Goal: Check status: Check status

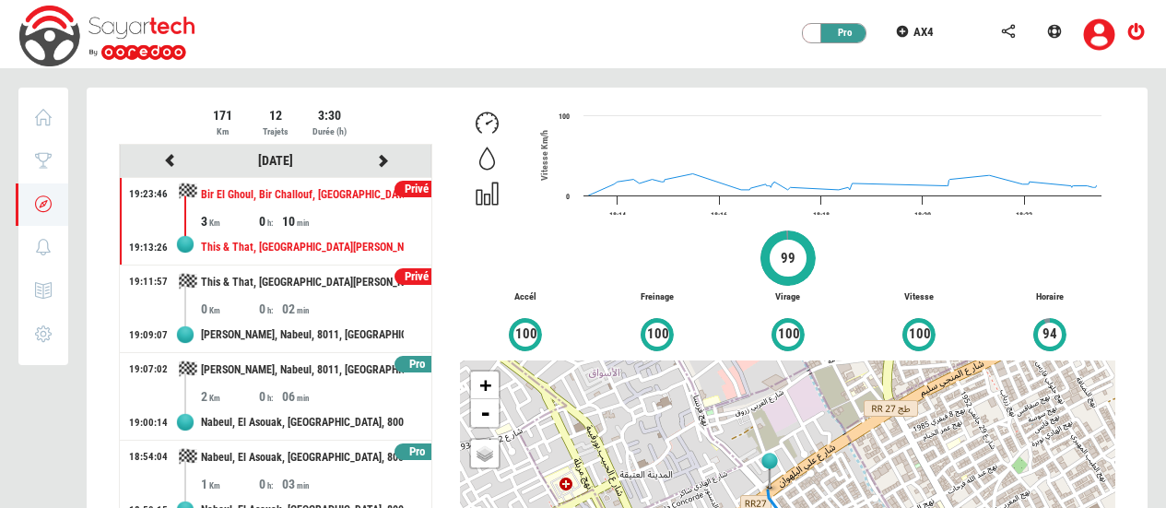
scroll to position [6, 0]
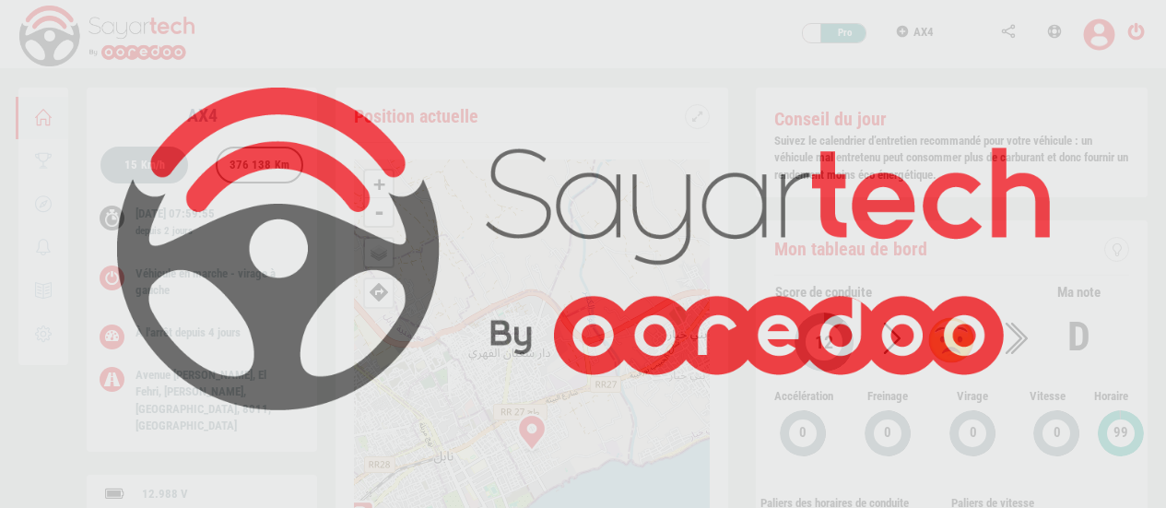
scroll to position [88, 0]
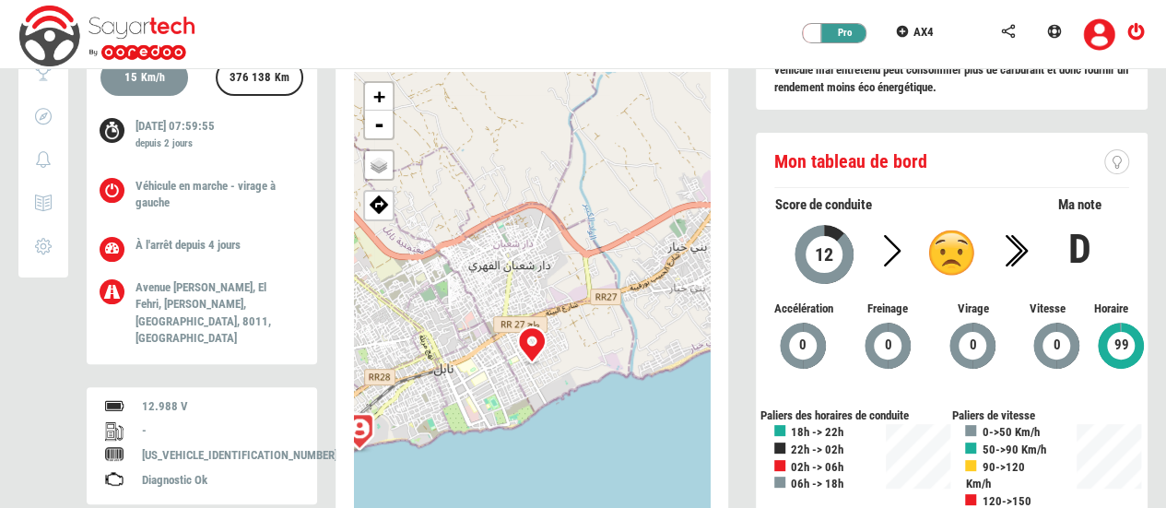
click at [46, 118] on icon at bounding box center [43, 116] width 21 height 13
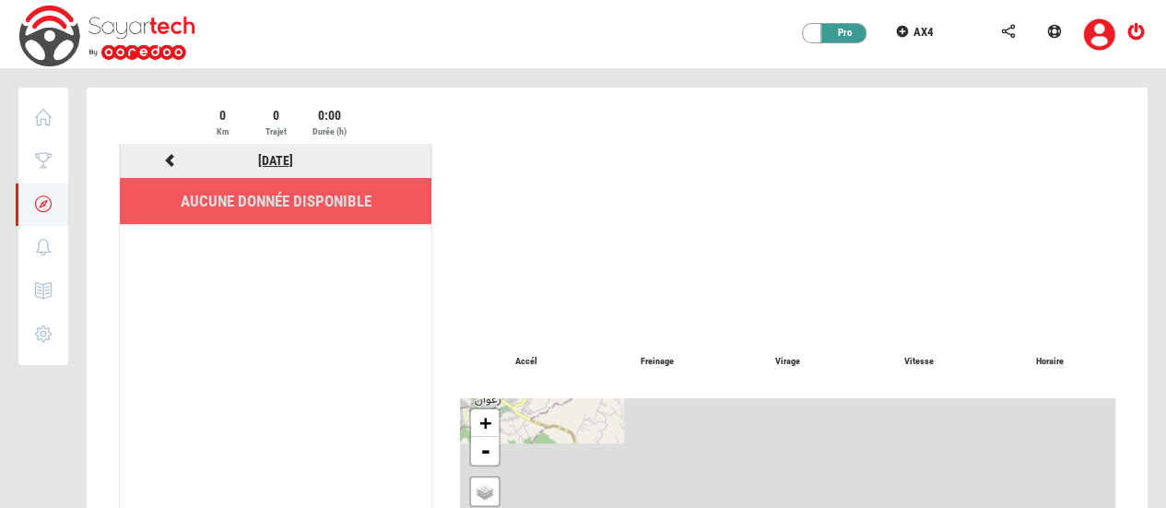
click at [267, 164] on link "28/09/2025" at bounding box center [275, 160] width 35 height 15
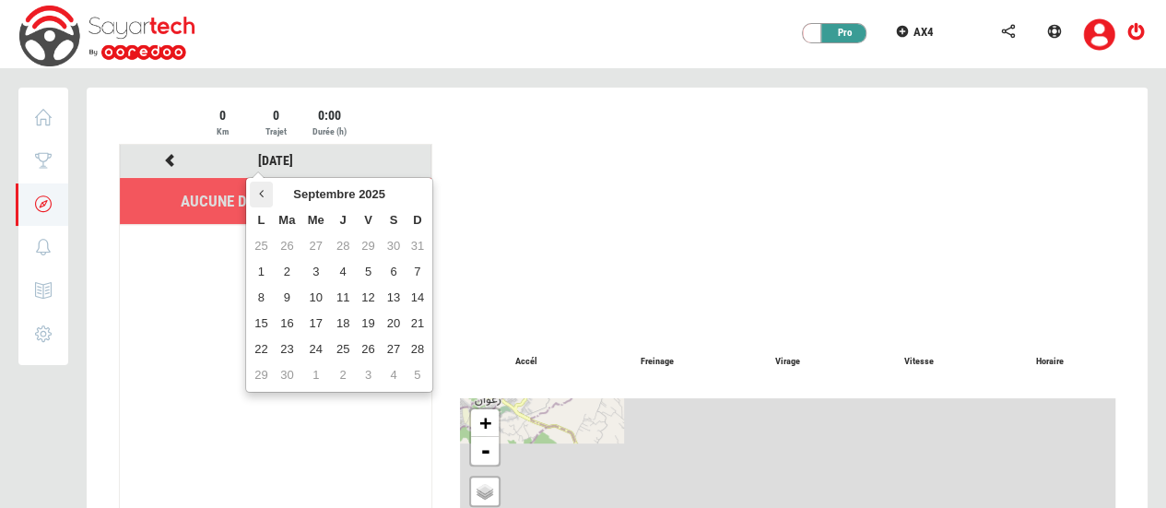
click at [261, 191] on icon at bounding box center [261, 193] width 5 height 13
click at [297, 290] on td "10" at bounding box center [287, 298] width 29 height 26
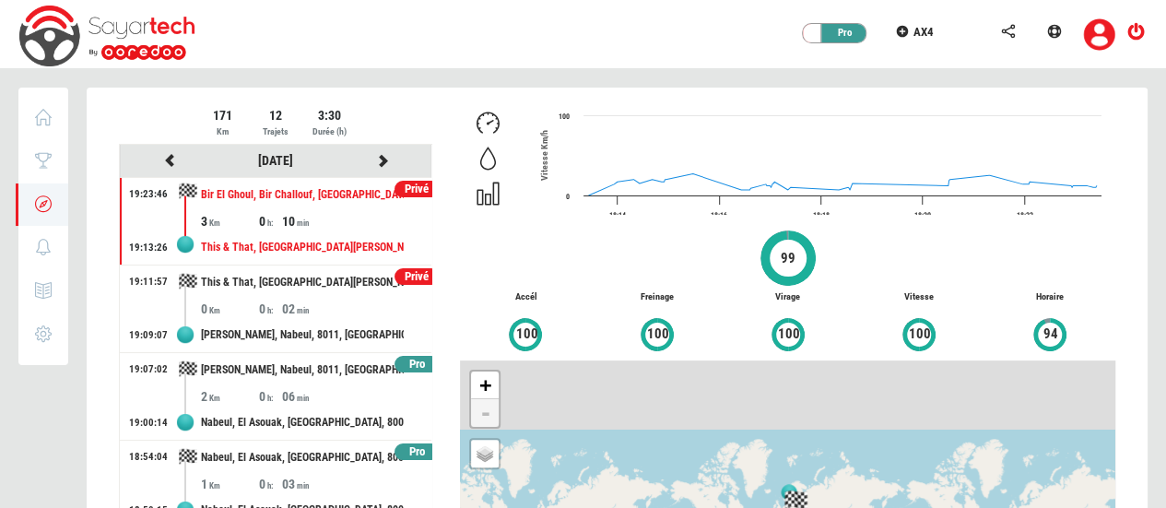
drag, startPoint x: 421, startPoint y: 246, endPoint x: 359, endPoint y: 18, distance: 237.1
click at [359, 18] on div "Privé Pro AX4" at bounding box center [583, 34] width 1166 height 69
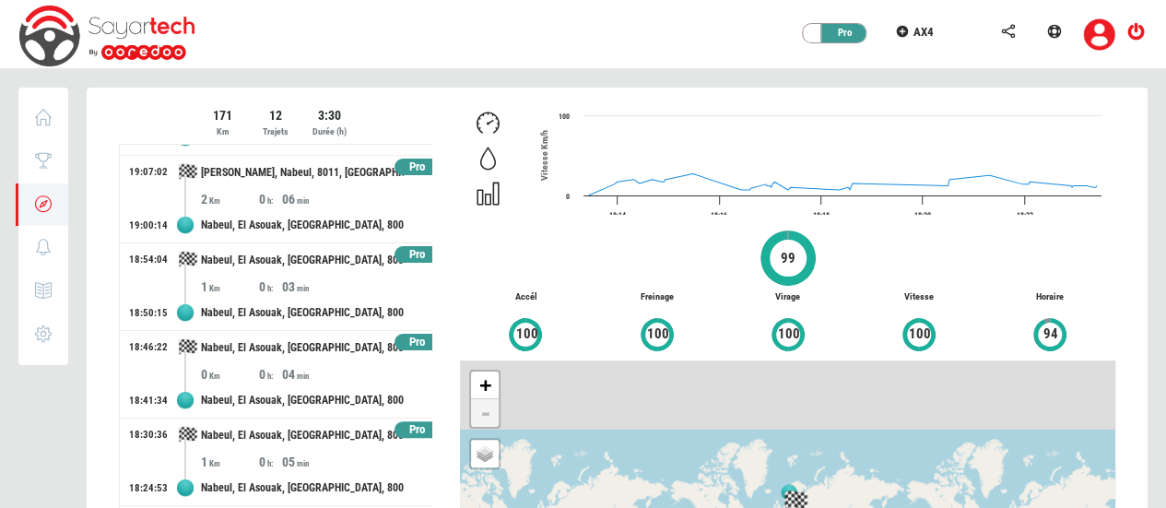
scroll to position [221, 0]
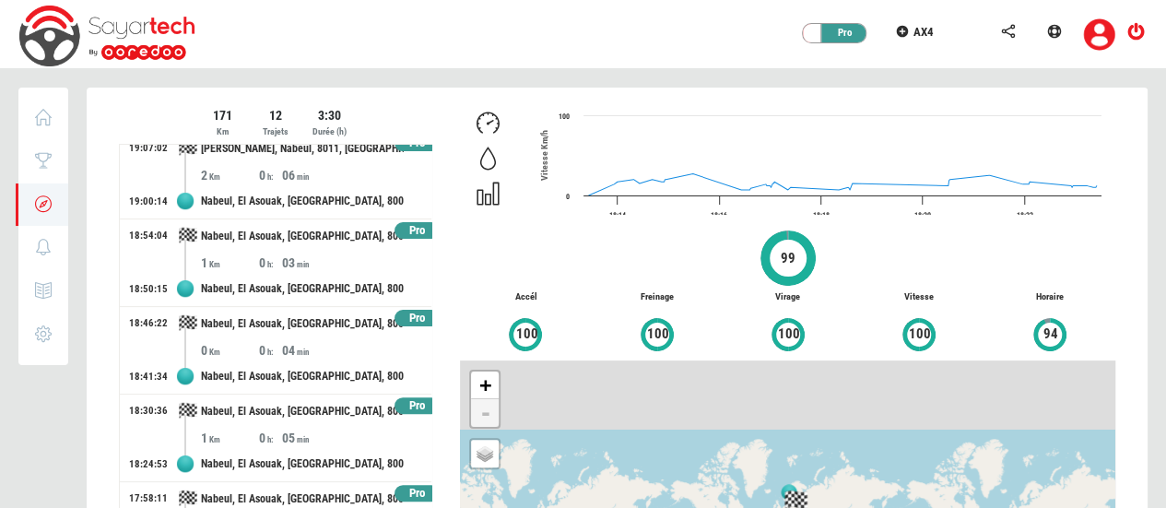
click at [396, 317] on div "Pro" at bounding box center [417, 319] width 45 height 18
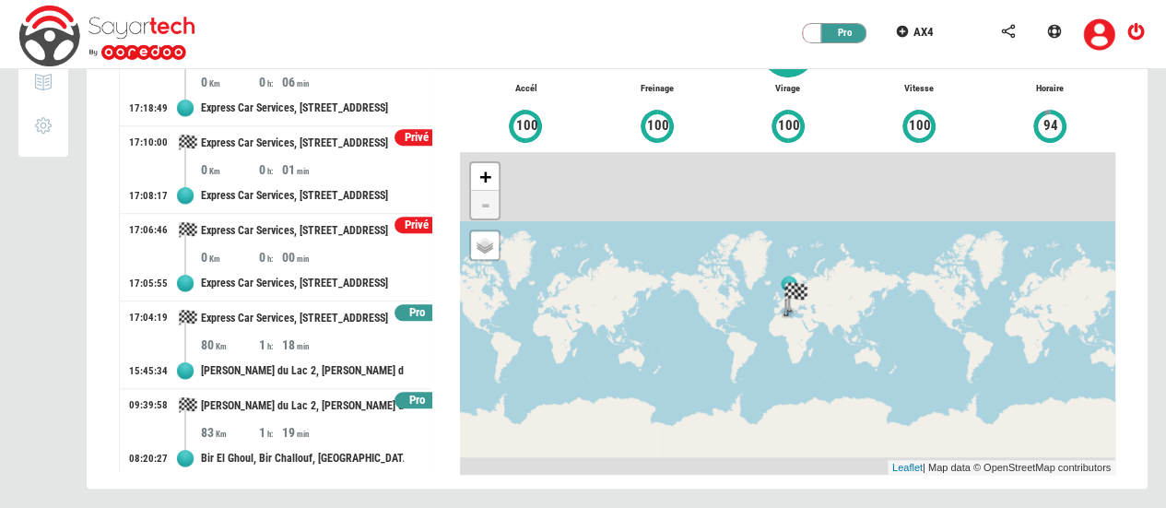
scroll to position [212, 0]
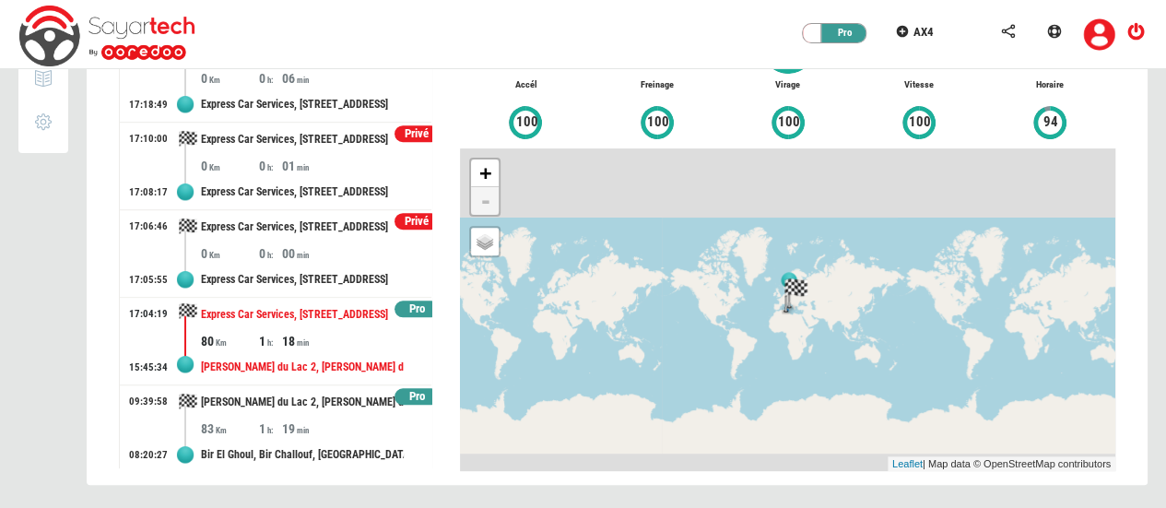
click at [291, 339] on div "18" at bounding box center [311, 341] width 58 height 18
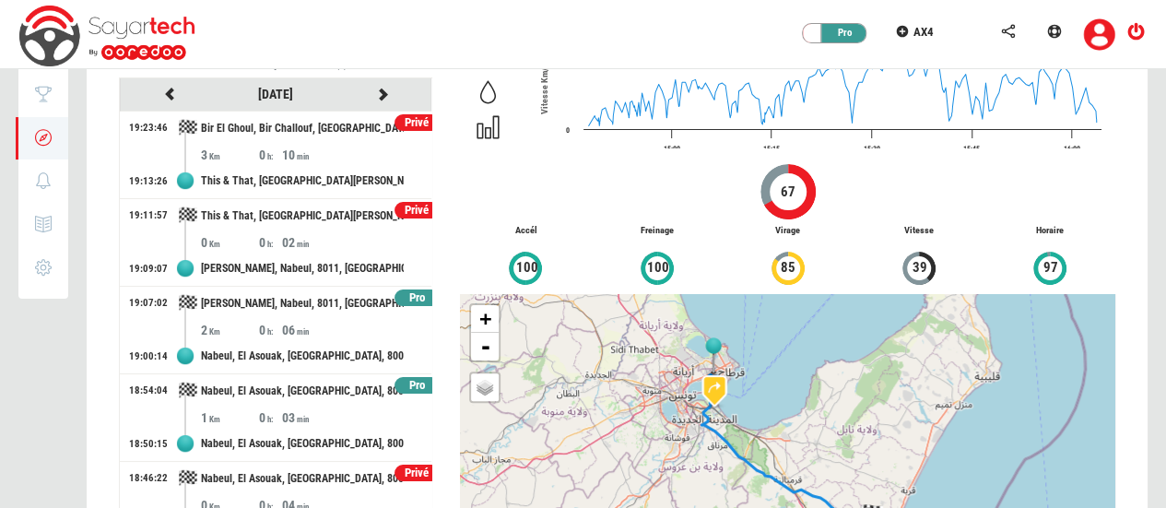
scroll to position [0, 0]
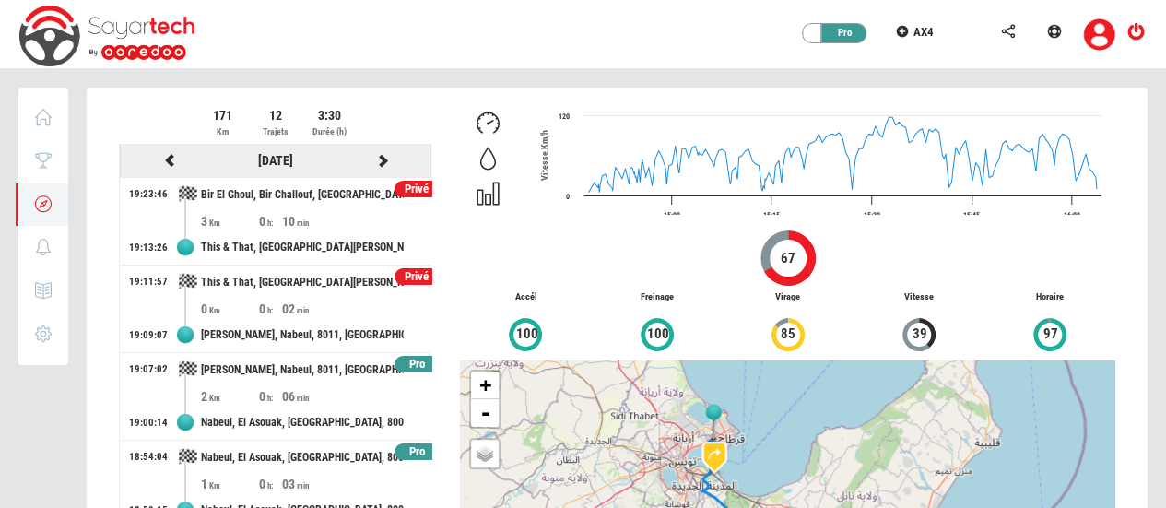
click at [374, 160] on icon at bounding box center [382, 160] width 17 height 13
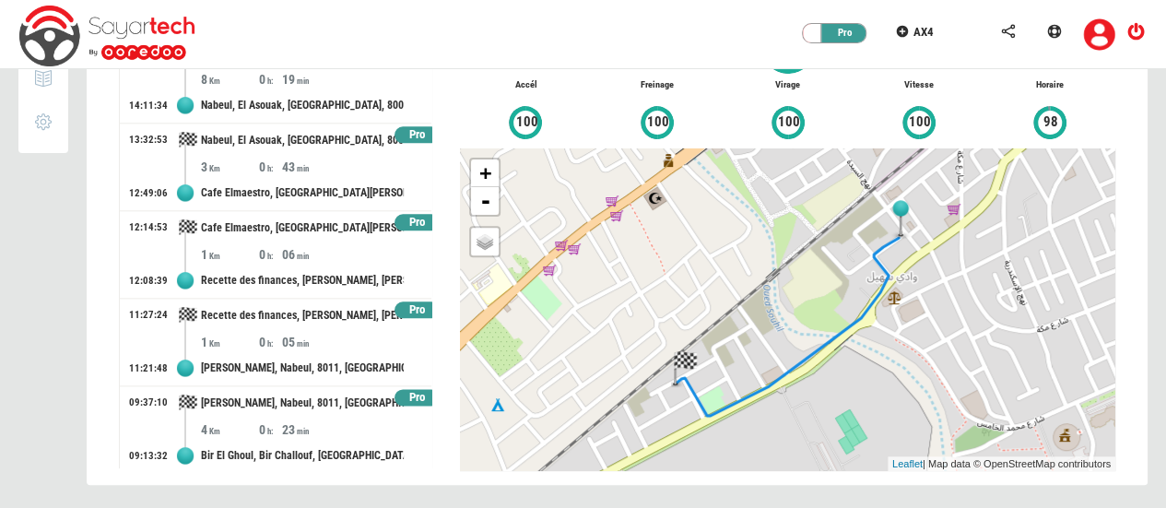
scroll to position [894, 0]
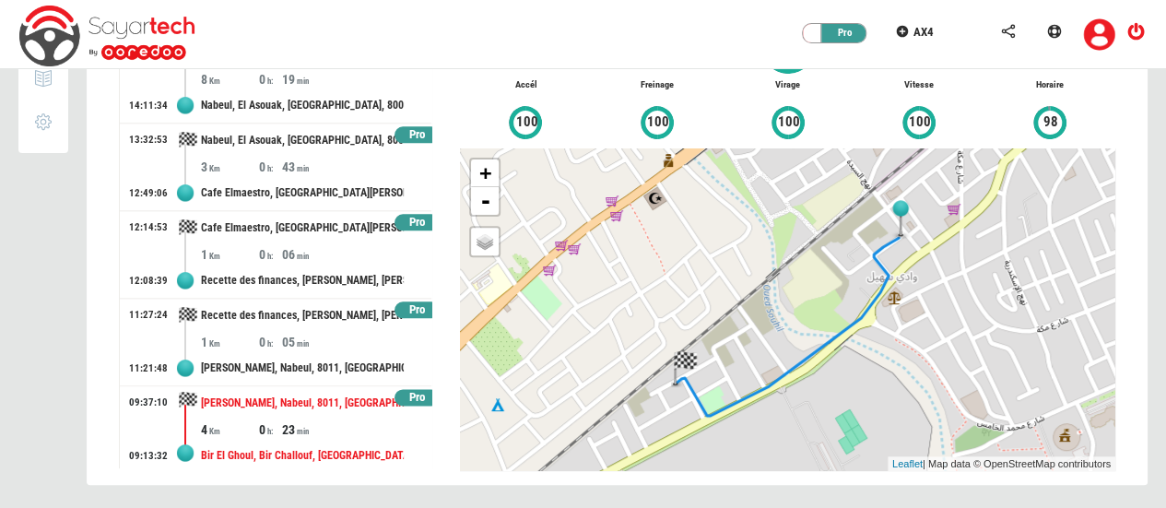
click at [300, 424] on div "23" at bounding box center [311, 429] width 58 height 18
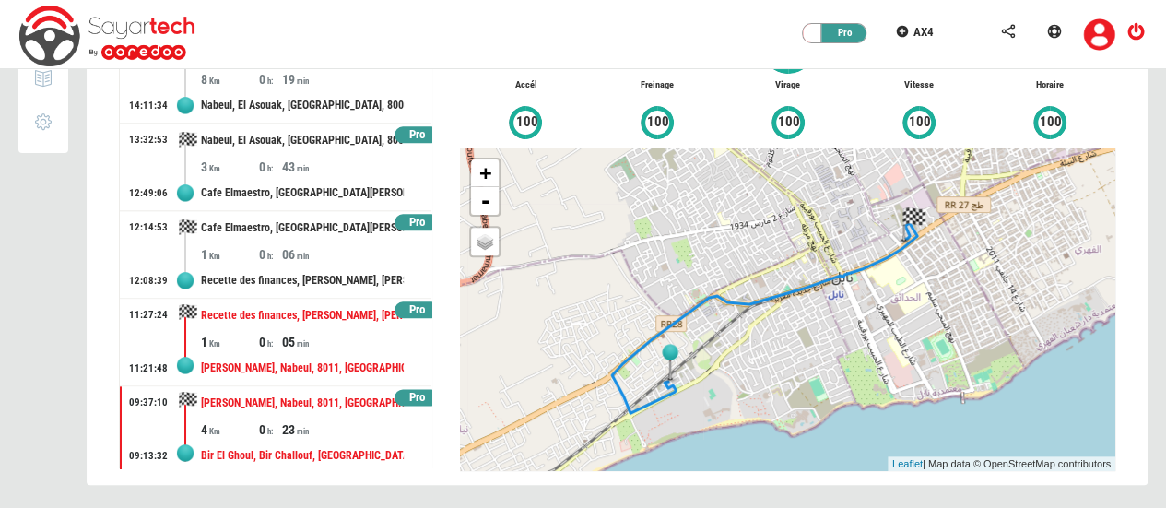
click at [259, 335] on div "0" at bounding box center [270, 342] width 23 height 18
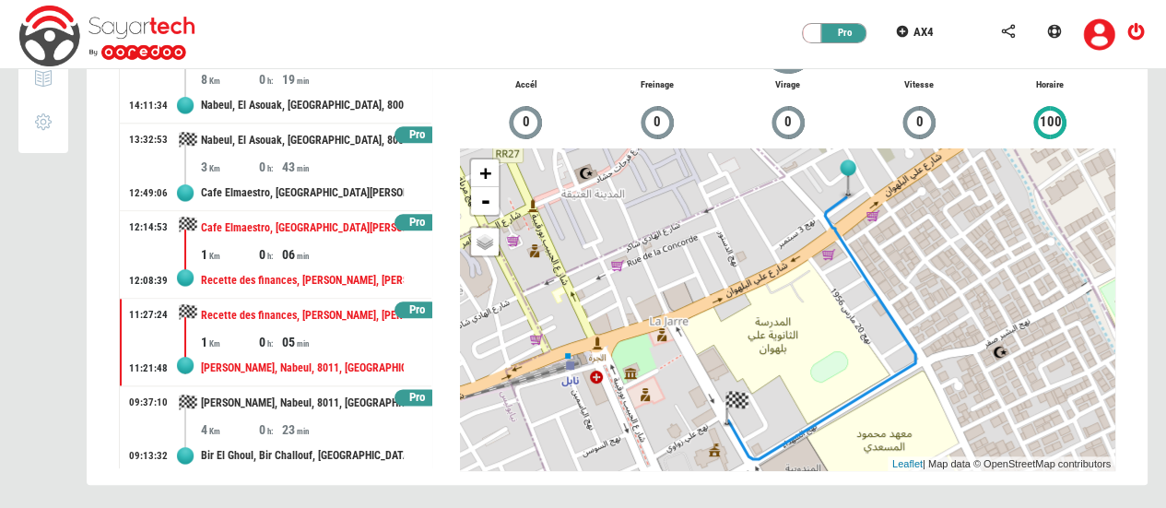
click at [255, 277] on div "Recette des finances, Taieb Mhiri, Al Hadaek, Nabeul, 8011, Tunisie" at bounding box center [302, 281] width 203 height 34
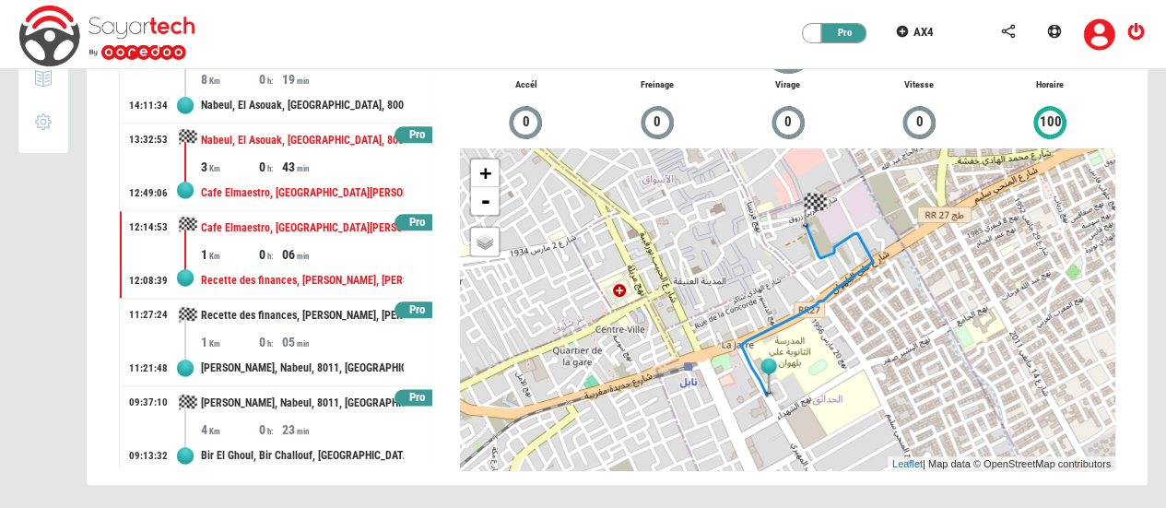
click at [267, 176] on div "Cafe Elmaestro, Rue Ahmed Tlili, Al Hadaek, Nabeul, 8011, Tunisie" at bounding box center [302, 193] width 203 height 34
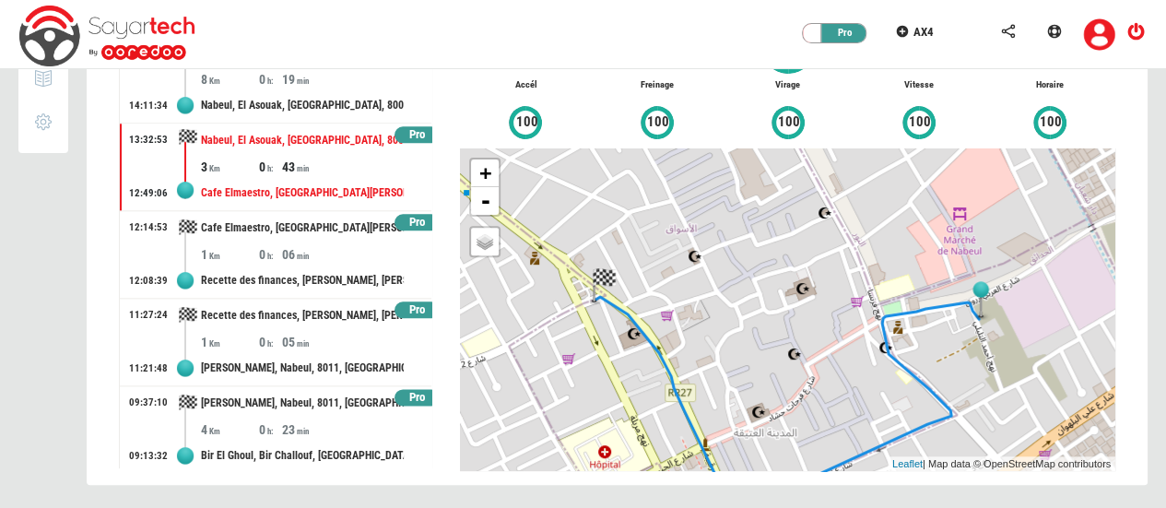
click at [273, 138] on div "Nabeul, El Asouak, [GEOGRAPHIC_DATA], 8000, [GEOGRAPHIC_DATA]" at bounding box center [302, 141] width 203 height 34
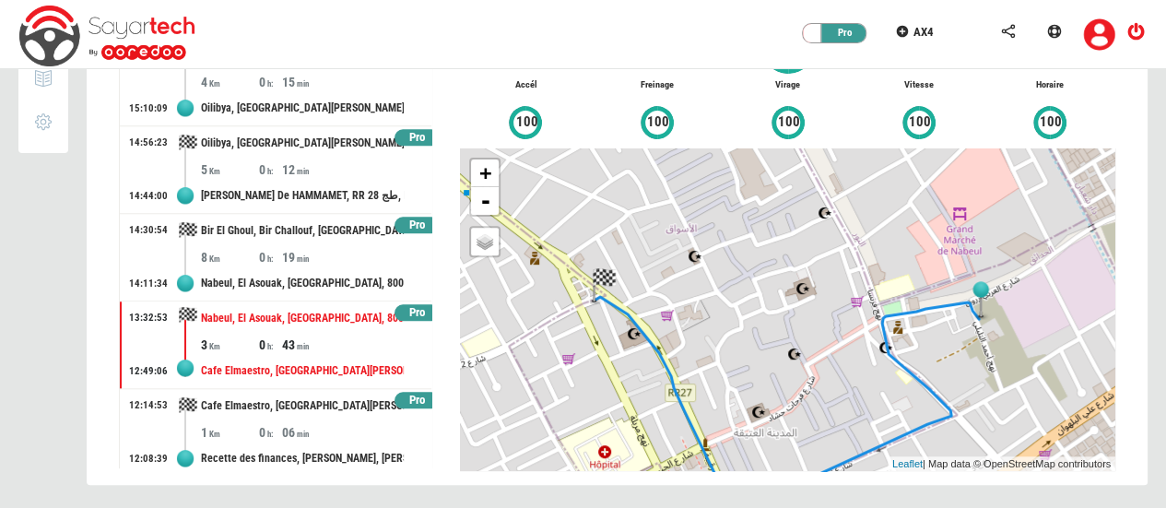
scroll to position [714, 0]
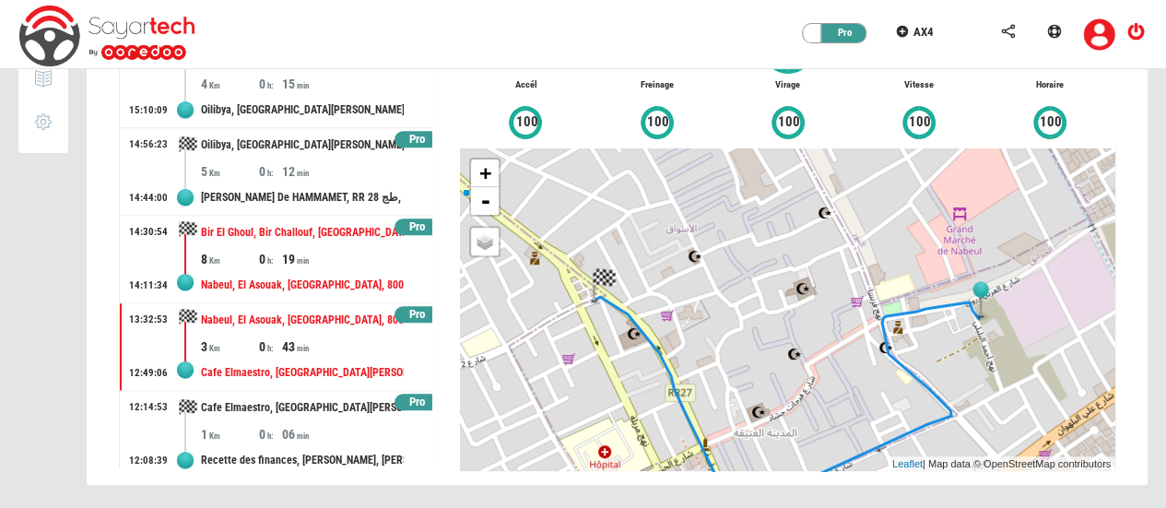
click at [337, 250] on div "8 0 19" at bounding box center [316, 259] width 231 height 18
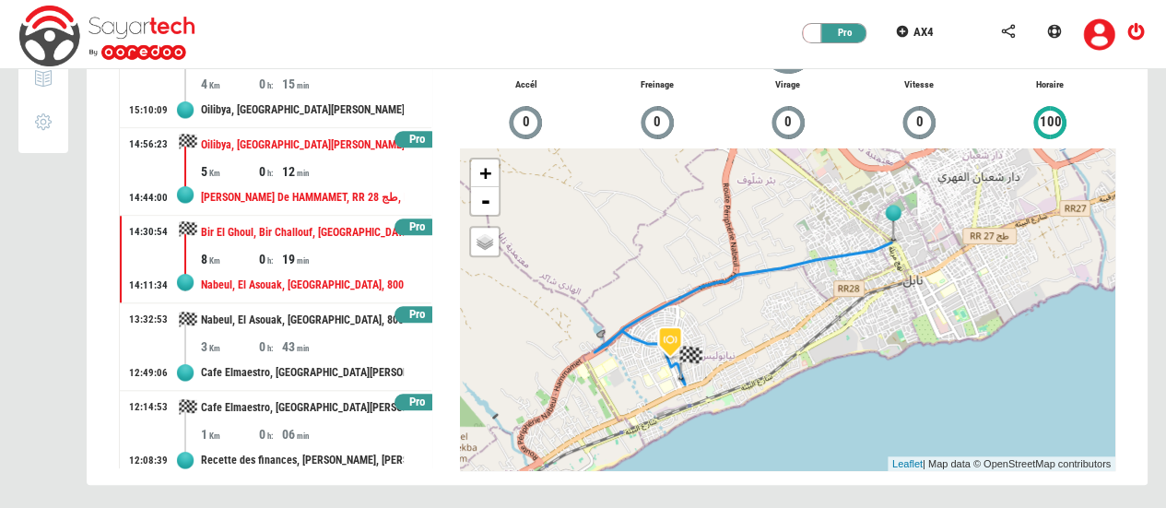
click at [329, 187] on div "Le Lagon De HAMMAMET, RR 28 طج, Bir El Ghoul, Bir Challouf, Neapolis, Nabeul, 8…" at bounding box center [302, 198] width 203 height 34
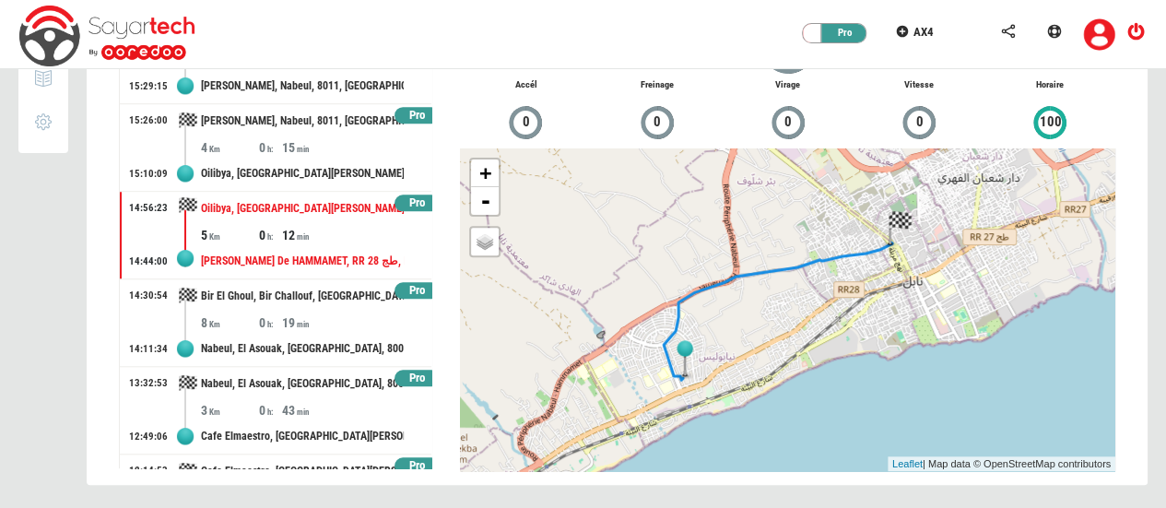
scroll to position [649, 0]
click at [313, 235] on div "12" at bounding box center [311, 236] width 58 height 18
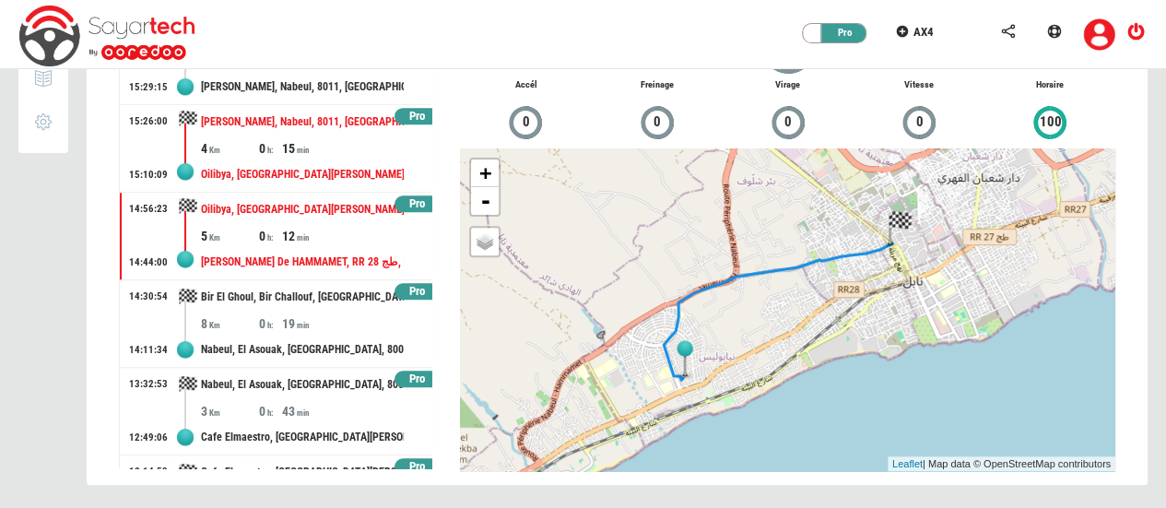
click at [300, 144] on div "15" at bounding box center [311, 148] width 58 height 18
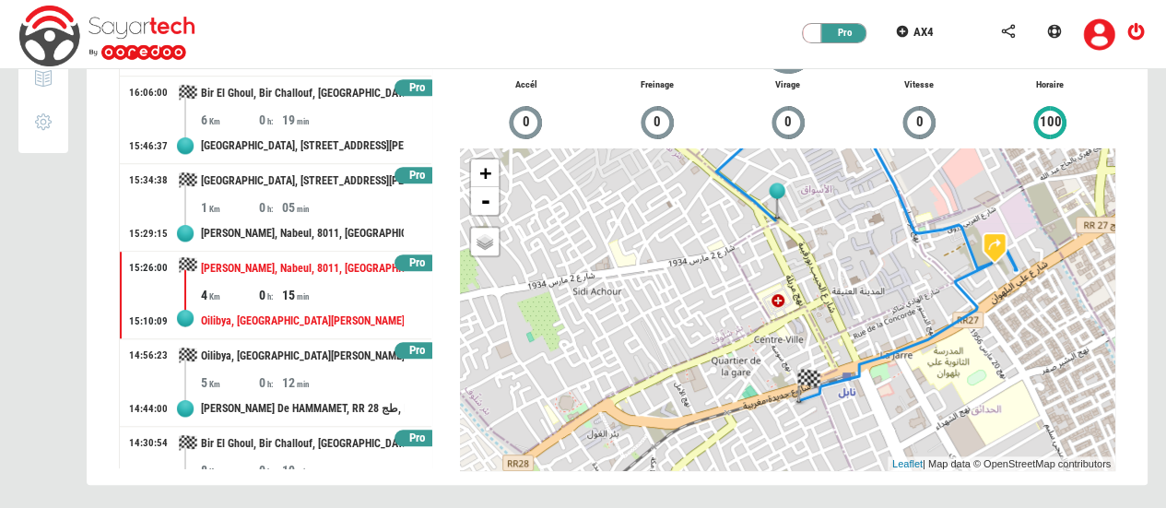
scroll to position [501, 0]
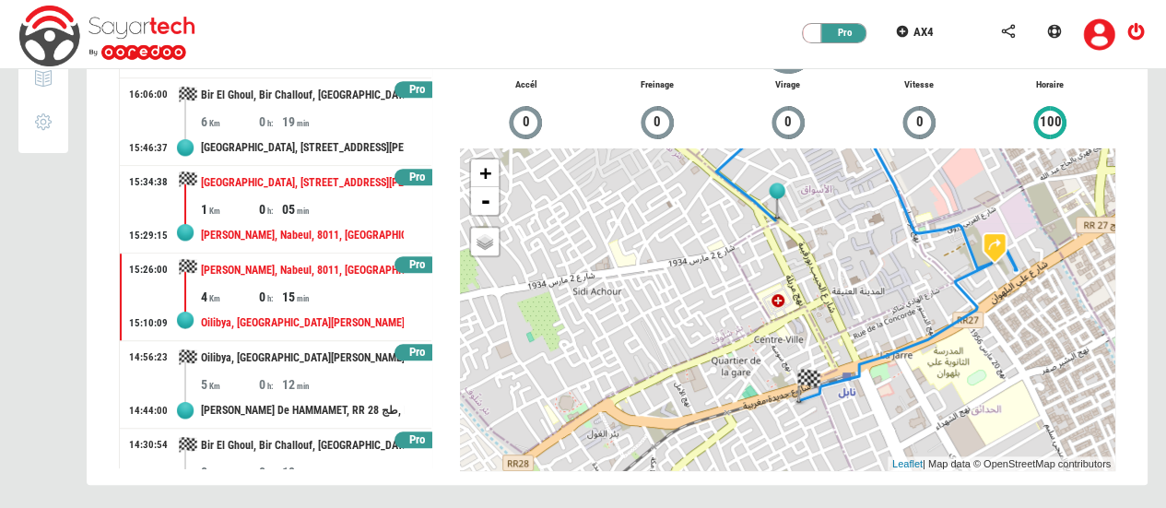
click at [304, 200] on div "05" at bounding box center [311, 209] width 58 height 18
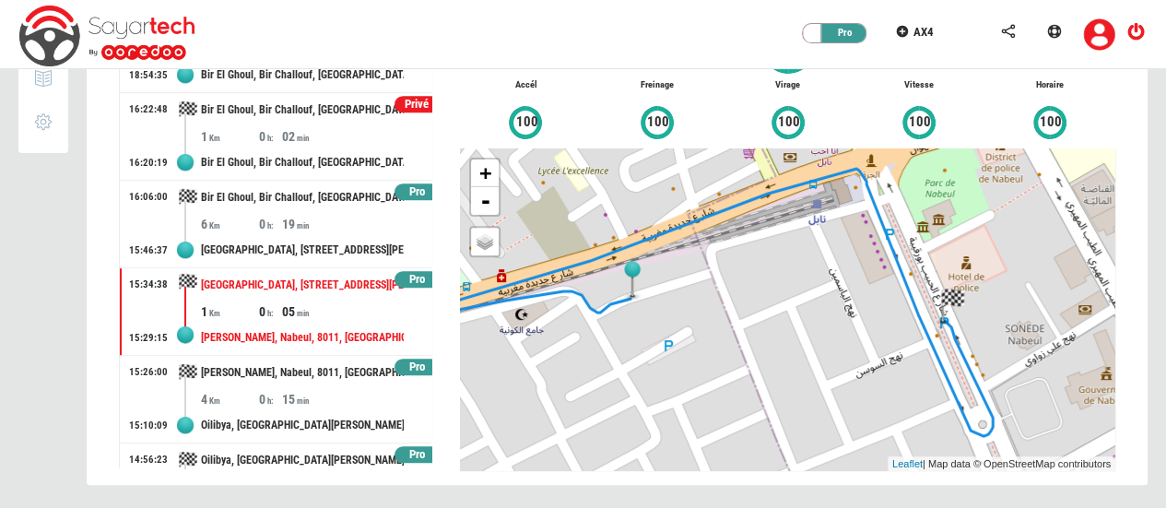
scroll to position [397, 0]
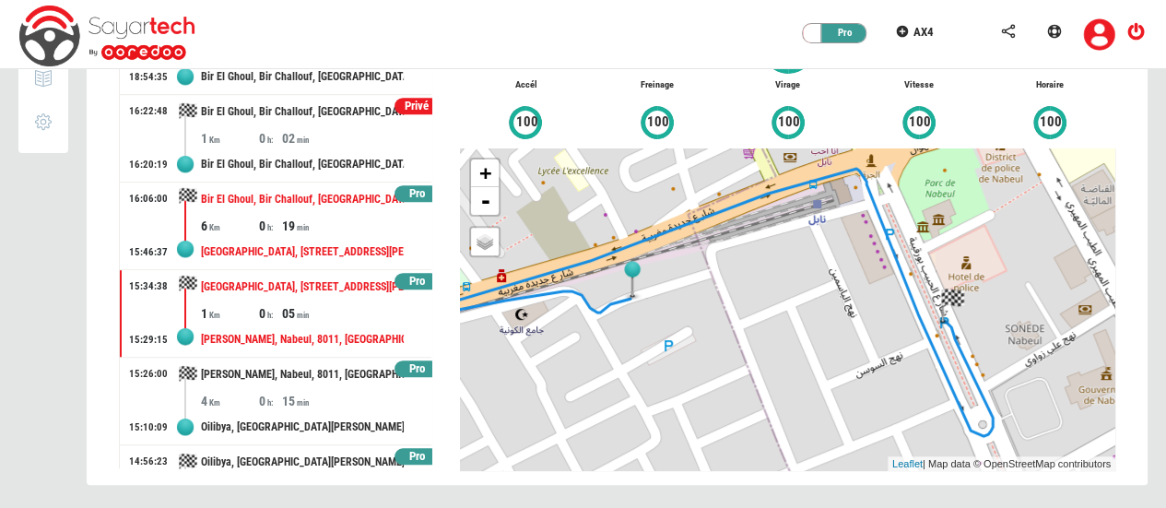
click at [325, 220] on div "19" at bounding box center [311, 226] width 58 height 18
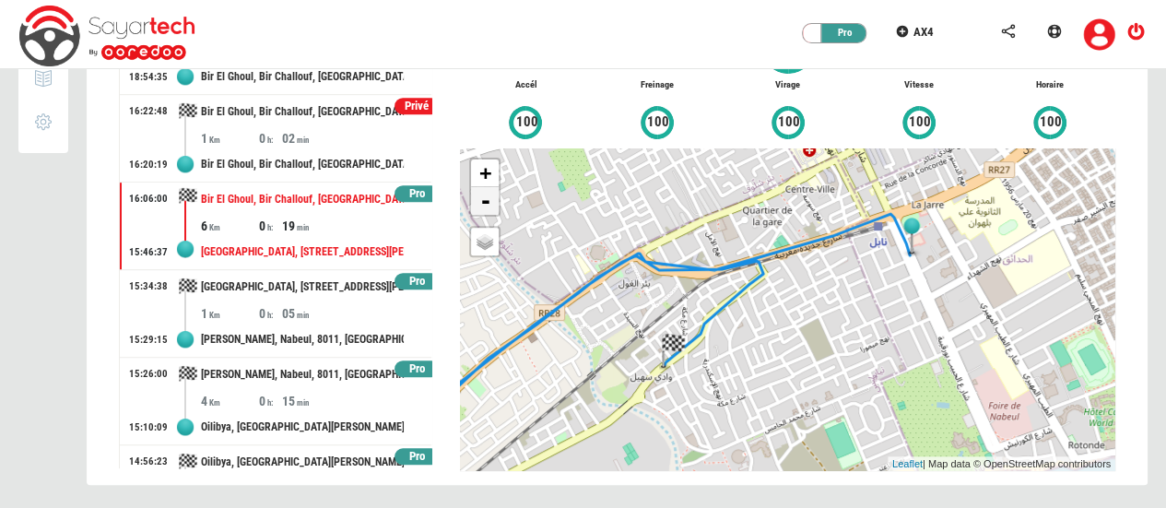
click at [485, 193] on link "-" at bounding box center [485, 201] width 28 height 28
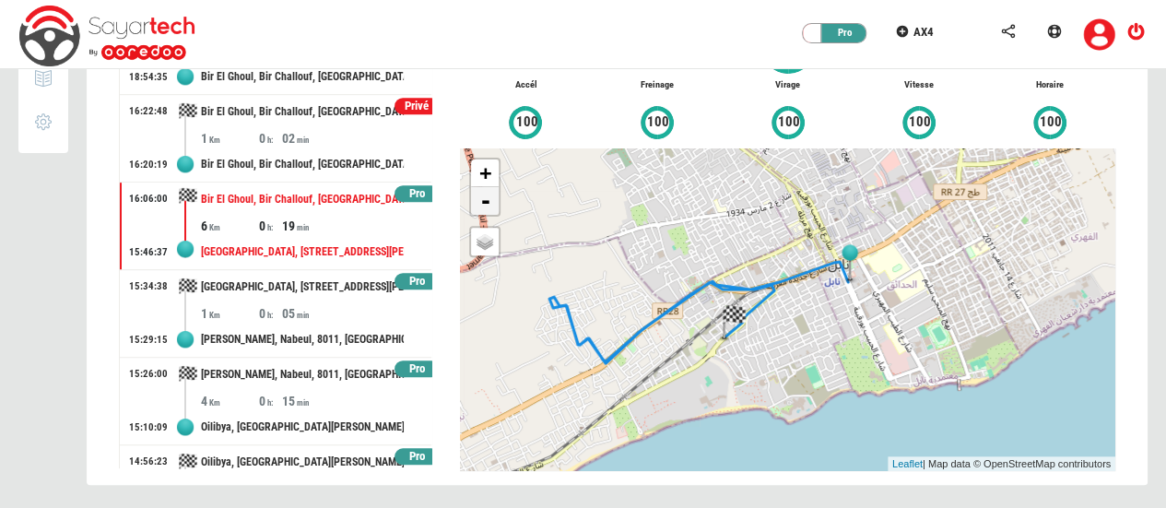
click at [485, 193] on link "-" at bounding box center [485, 201] width 28 height 28
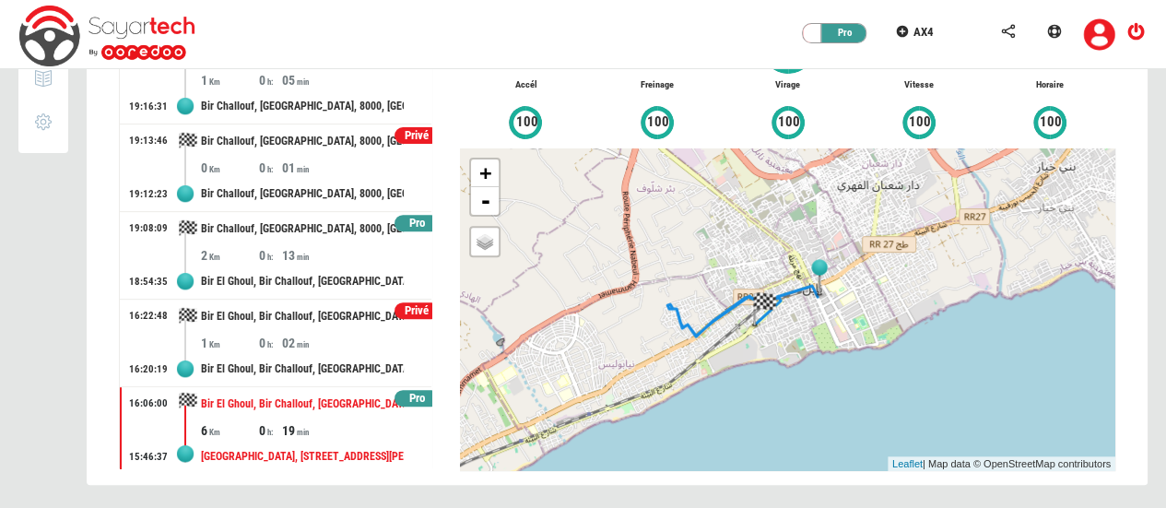
scroll to position [184, 0]
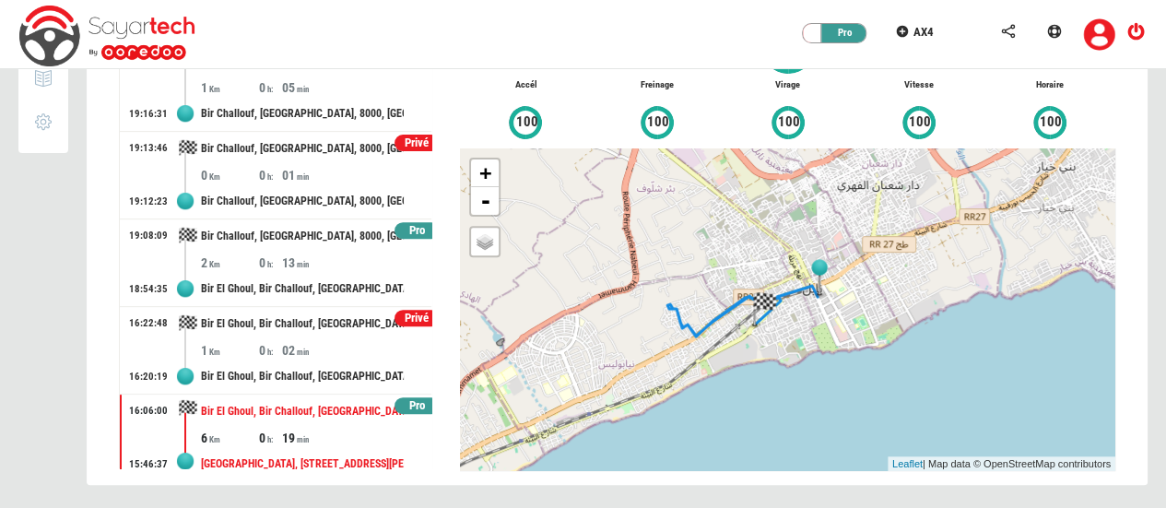
click at [406, 314] on div "Privé" at bounding box center [417, 319] width 45 height 18
click at [406, 229] on div "Pro" at bounding box center [417, 231] width 45 height 18
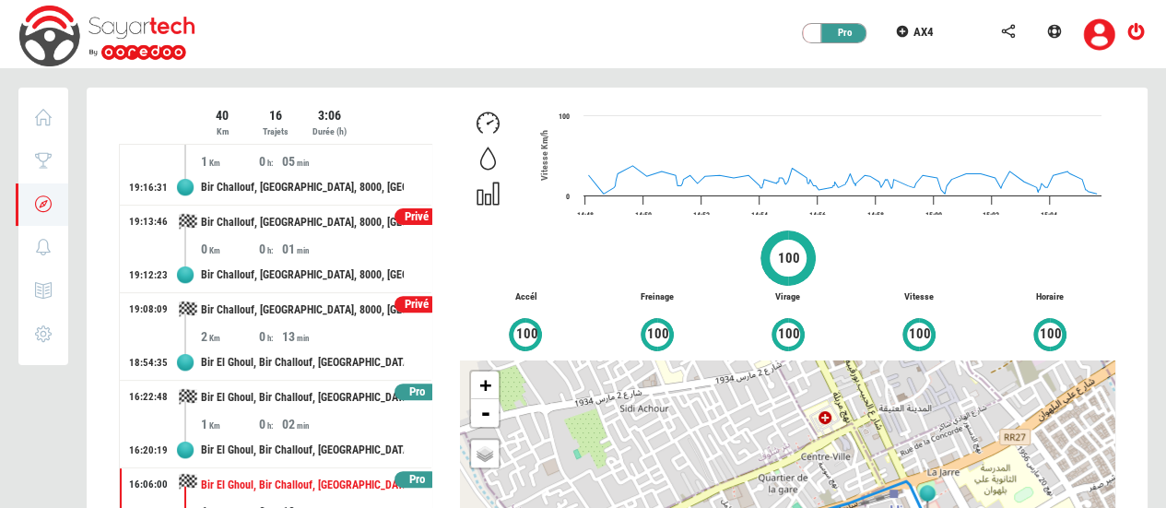
scroll to position [0, 0]
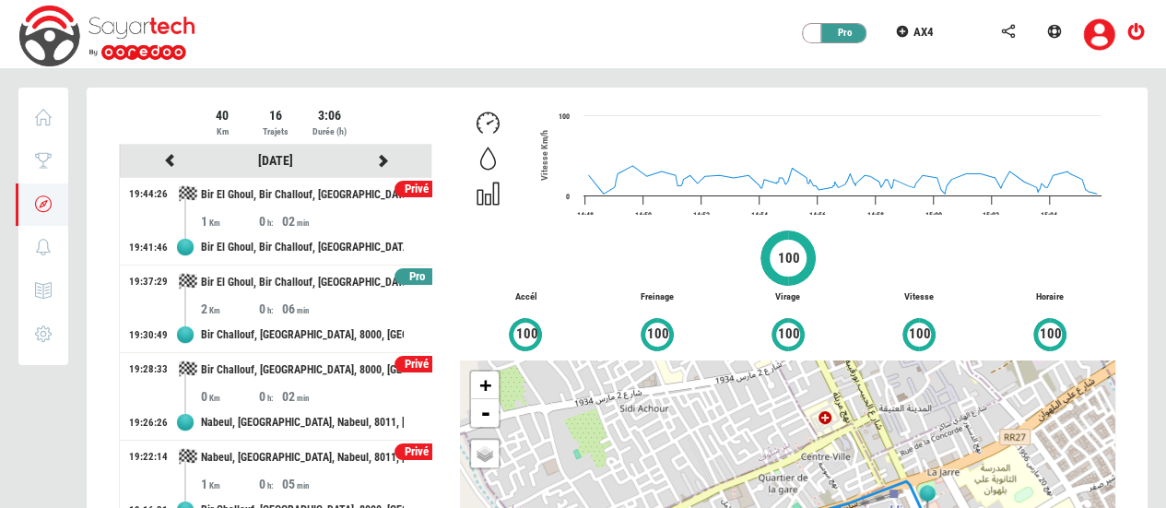
click at [408, 276] on div "Pro" at bounding box center [417, 277] width 45 height 18
click at [374, 155] on icon at bounding box center [382, 160] width 17 height 13
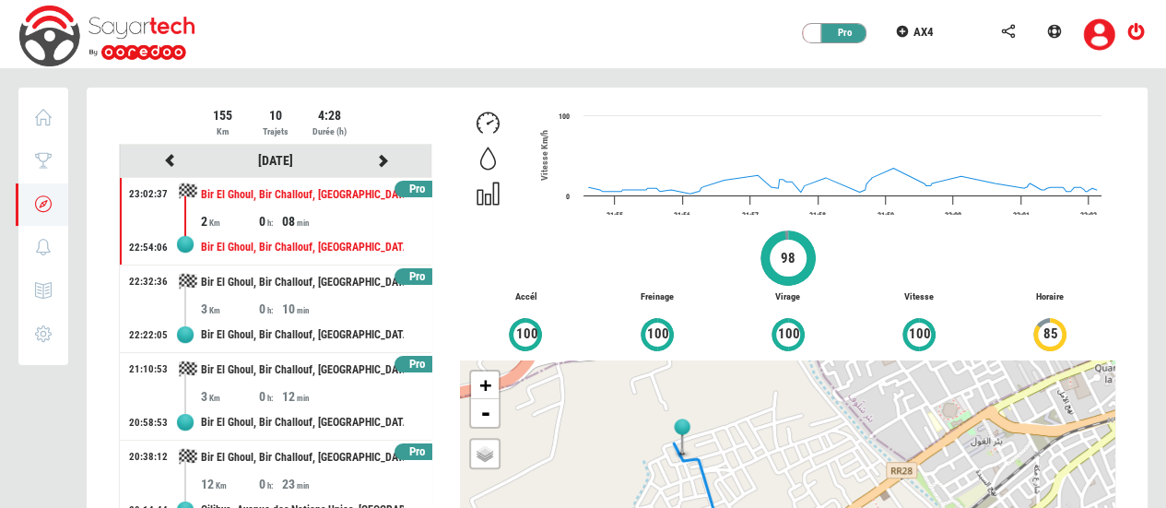
click at [411, 185] on div "Pro" at bounding box center [417, 190] width 45 height 18
click at [407, 278] on div "Pro" at bounding box center [417, 277] width 45 height 18
click at [403, 367] on div "Pro" at bounding box center [417, 365] width 45 height 18
click at [426, 346] on div at bounding box center [617, 404] width 1061 height 633
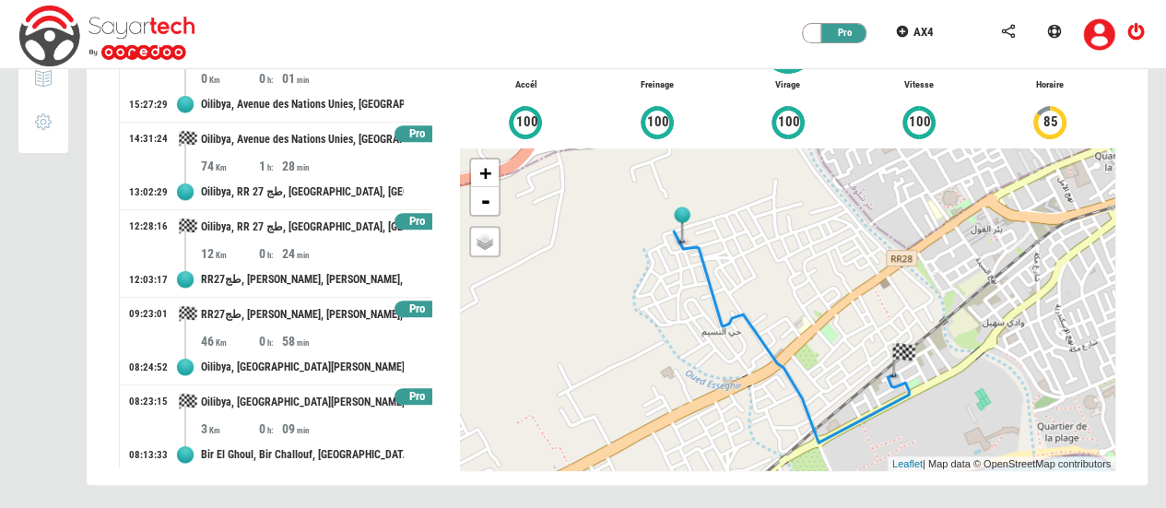
scroll to position [370, 0]
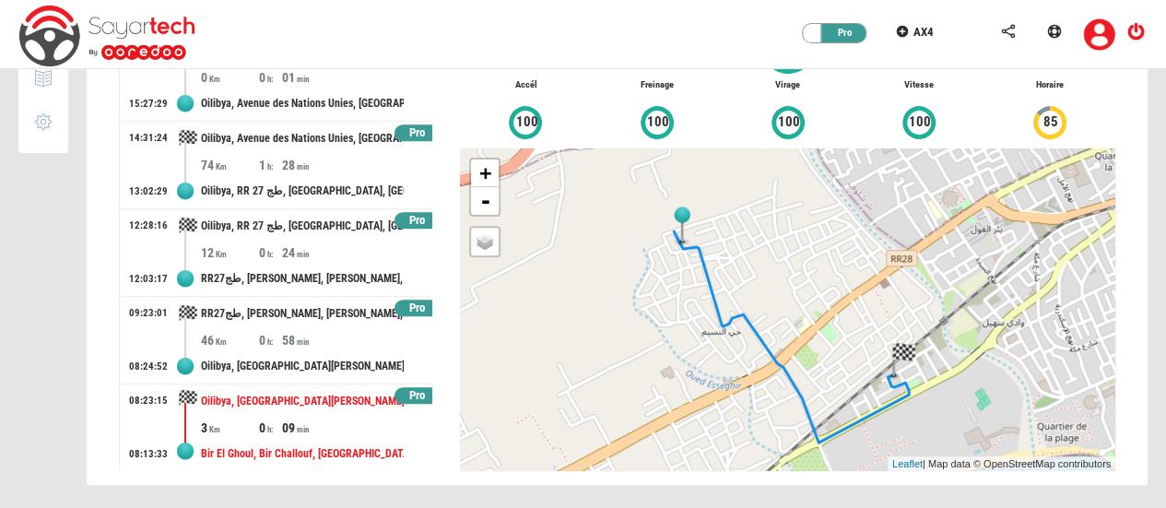
click at [282, 429] on div "09" at bounding box center [311, 428] width 58 height 18
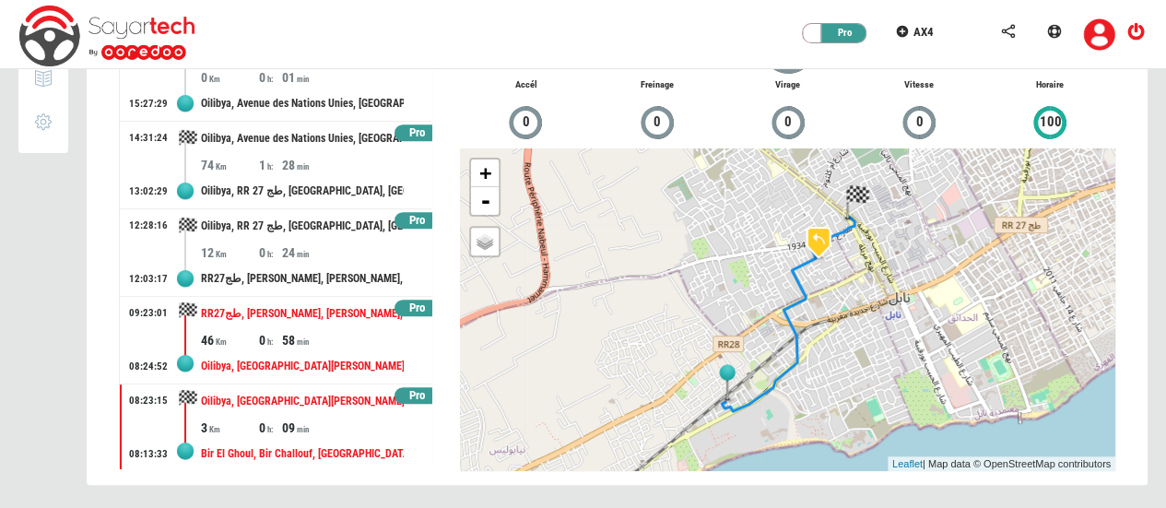
click at [273, 331] on div "0" at bounding box center [270, 340] width 23 height 18
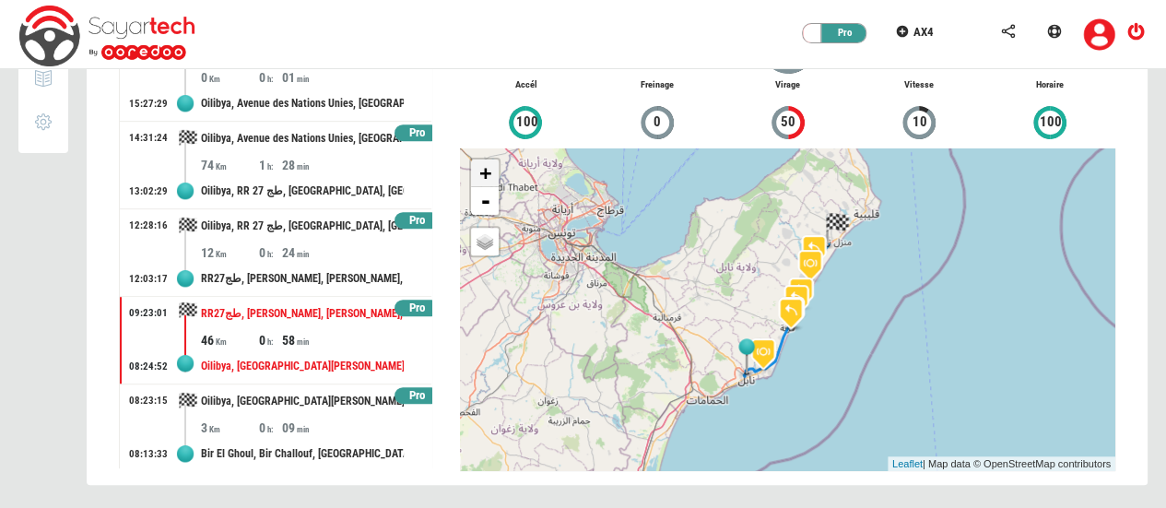
click at [491, 176] on link "+" at bounding box center [485, 174] width 28 height 28
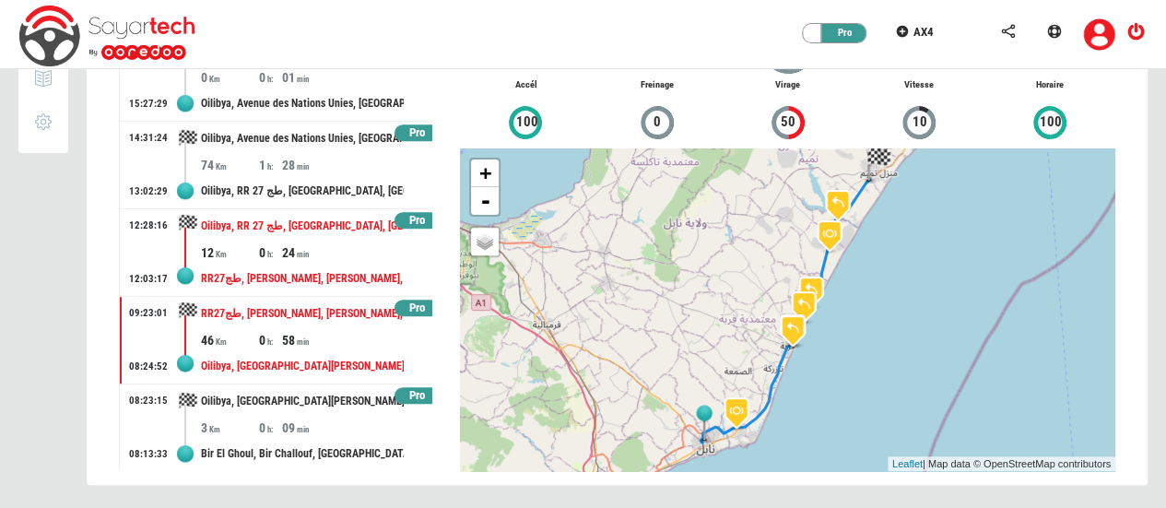
click at [323, 245] on div "24" at bounding box center [311, 252] width 58 height 18
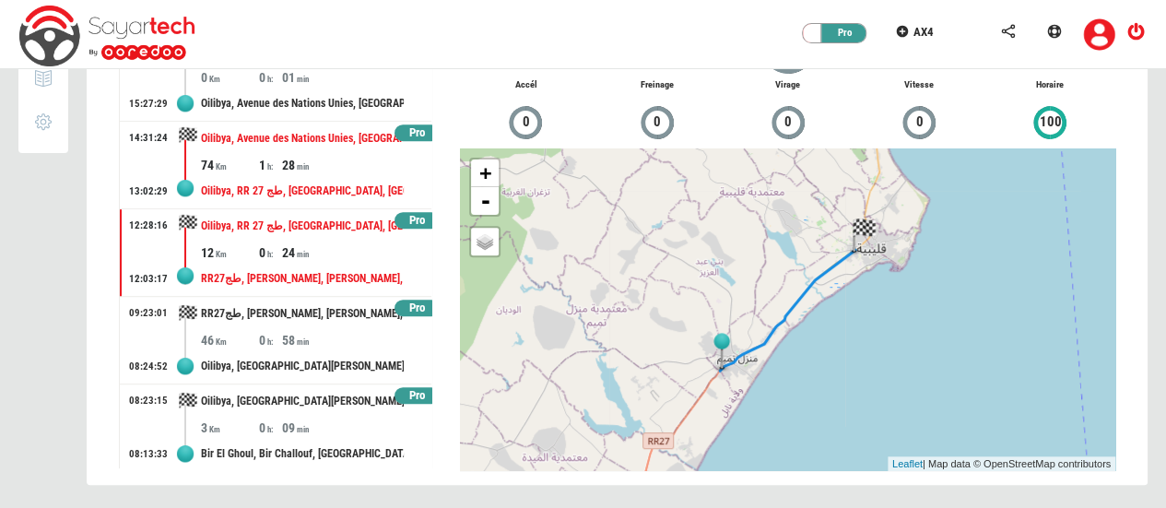
click at [325, 170] on div "28" at bounding box center [311, 165] width 58 height 18
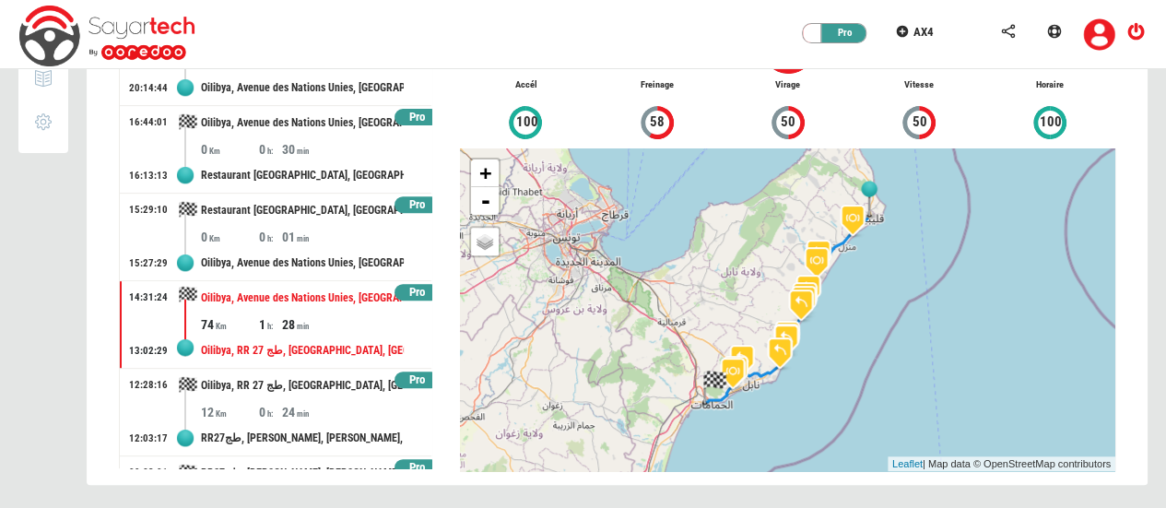
scroll to position [192, 0]
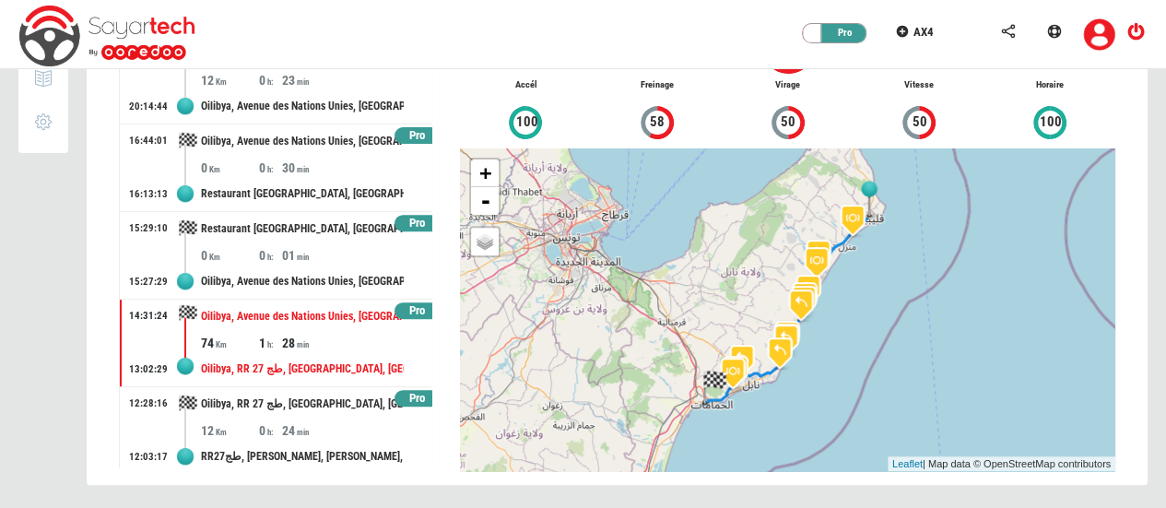
click at [403, 219] on div "Pro" at bounding box center [417, 224] width 45 height 18
click at [404, 135] on div "Pro" at bounding box center [417, 136] width 45 height 18
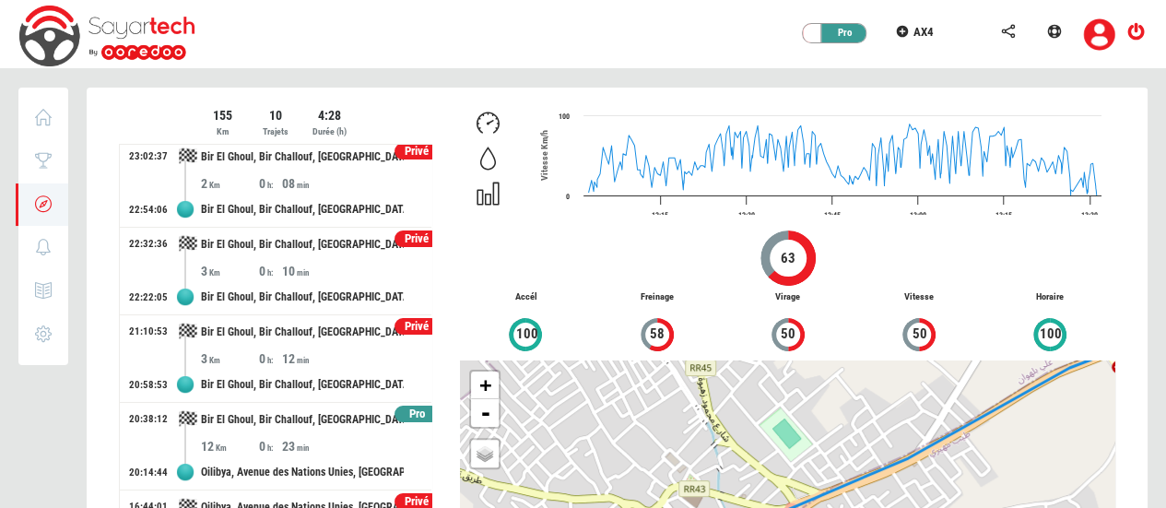
scroll to position [0, 0]
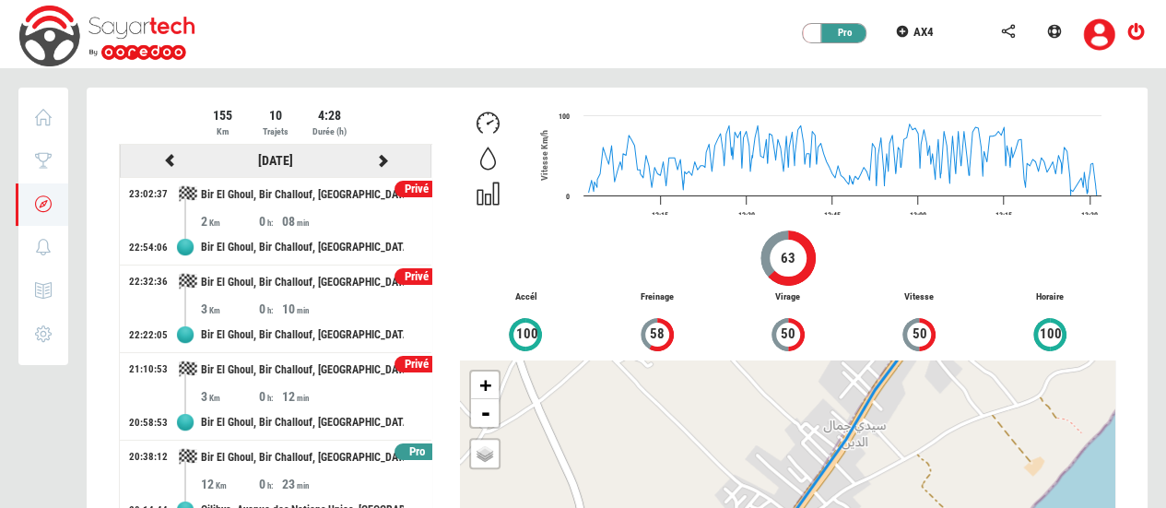
click at [374, 158] on icon at bounding box center [382, 160] width 17 height 13
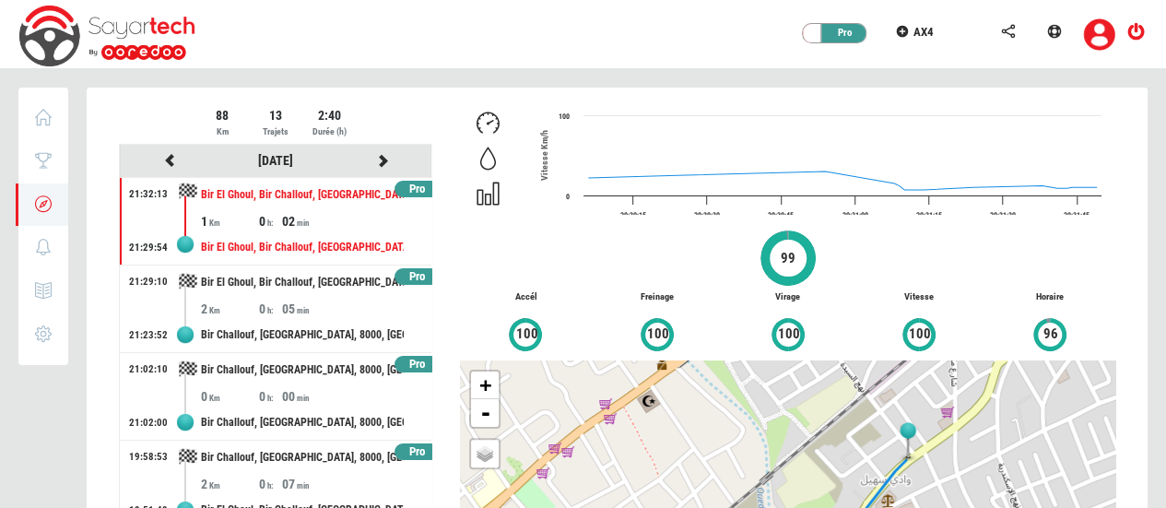
click at [400, 184] on div "Pro" at bounding box center [417, 190] width 45 height 18
click at [406, 274] on div "Pro" at bounding box center [417, 277] width 45 height 18
click at [405, 361] on div "Pro" at bounding box center [417, 365] width 45 height 18
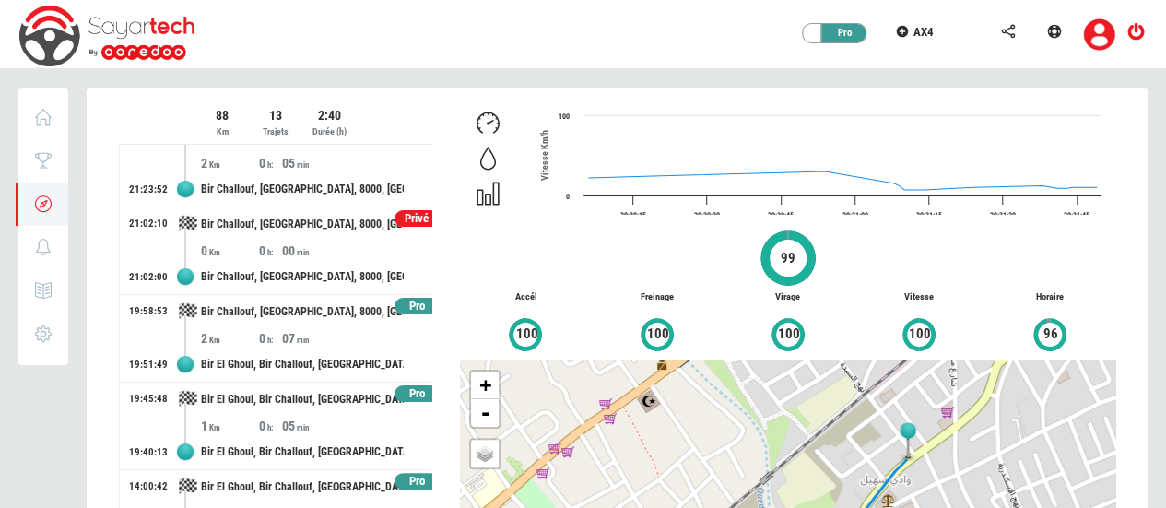
scroll to position [165, 0]
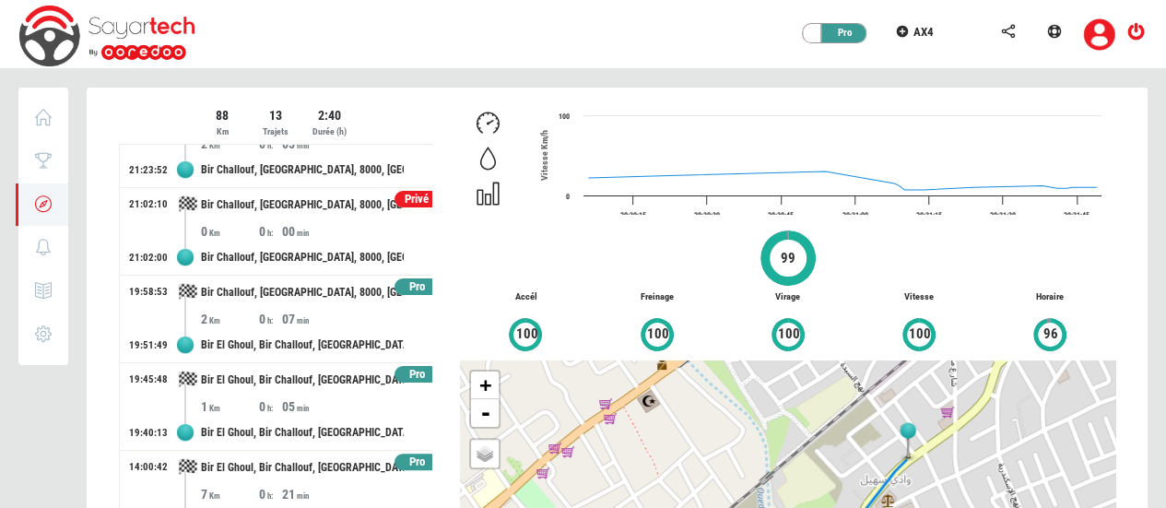
click at [404, 289] on div "Pro" at bounding box center [417, 287] width 45 height 18
click at [404, 372] on div "Pro" at bounding box center [417, 375] width 45 height 18
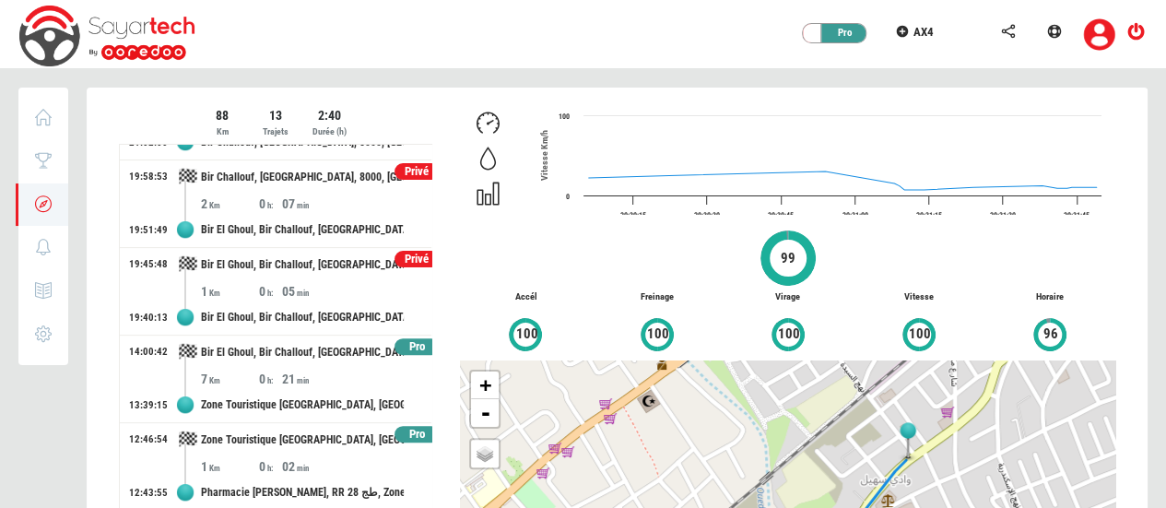
scroll to position [273, 0]
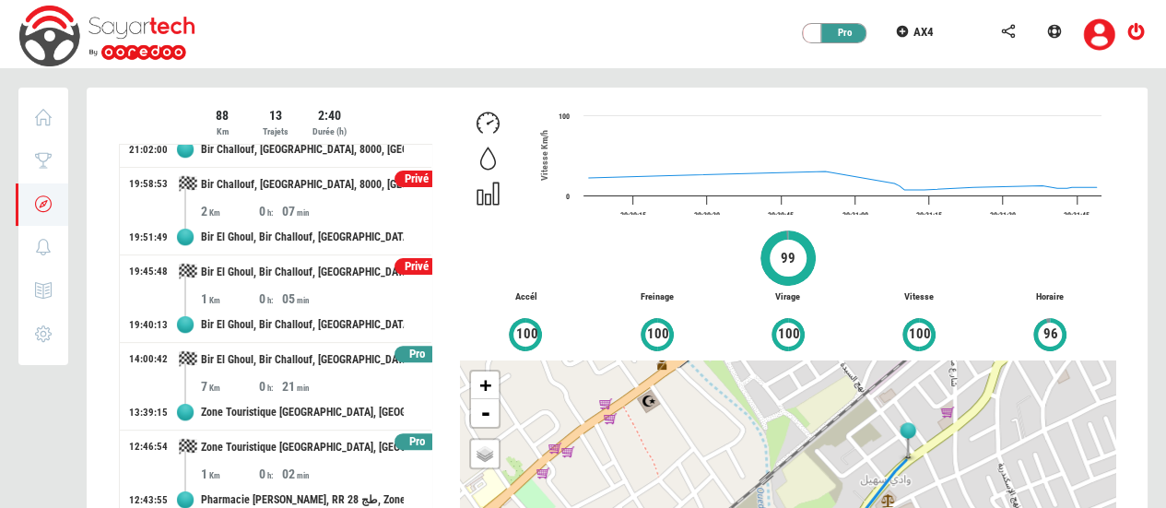
click at [397, 353] on div "Pro" at bounding box center [417, 355] width 45 height 18
click at [407, 438] on div "Pro" at bounding box center [417, 442] width 45 height 18
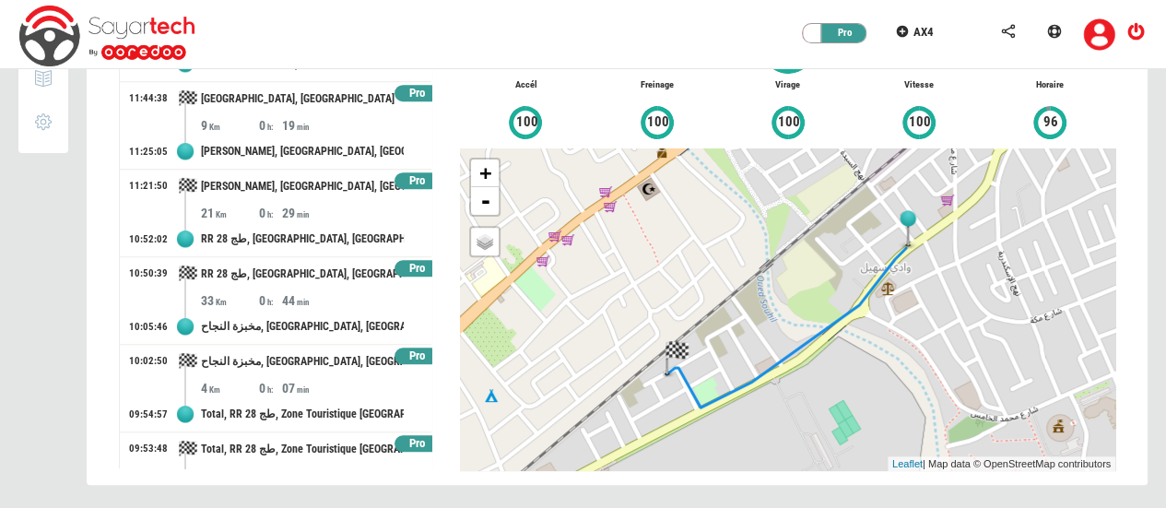
scroll to position [632, 0]
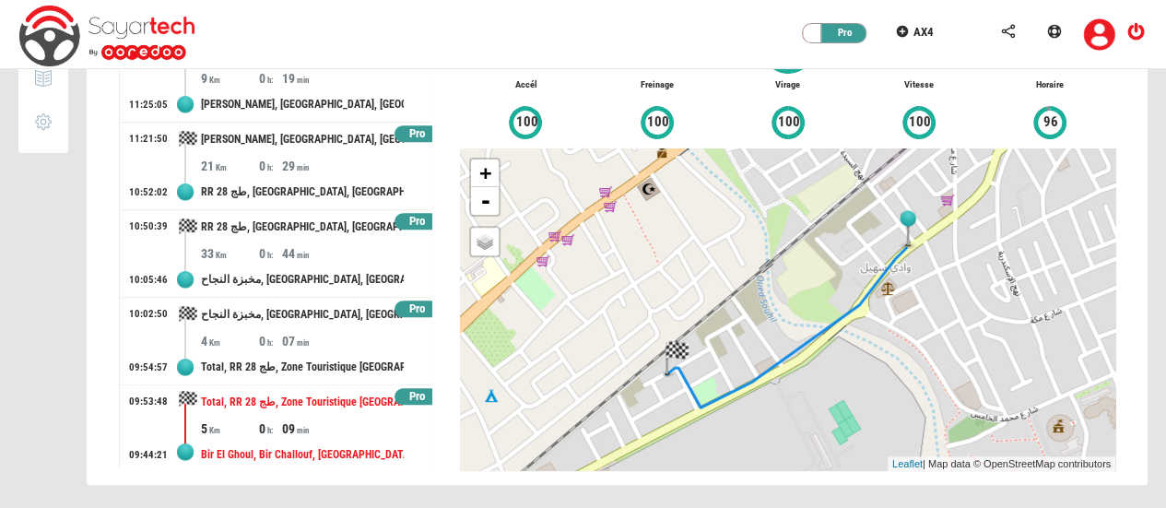
click at [304, 421] on div "09" at bounding box center [311, 429] width 58 height 18
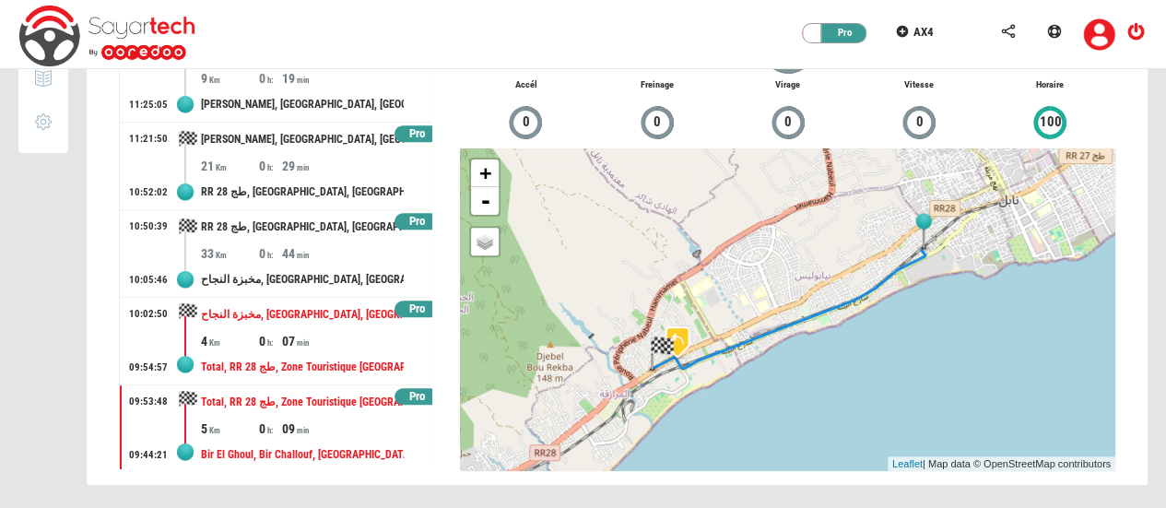
click at [301, 335] on div "07" at bounding box center [311, 341] width 58 height 18
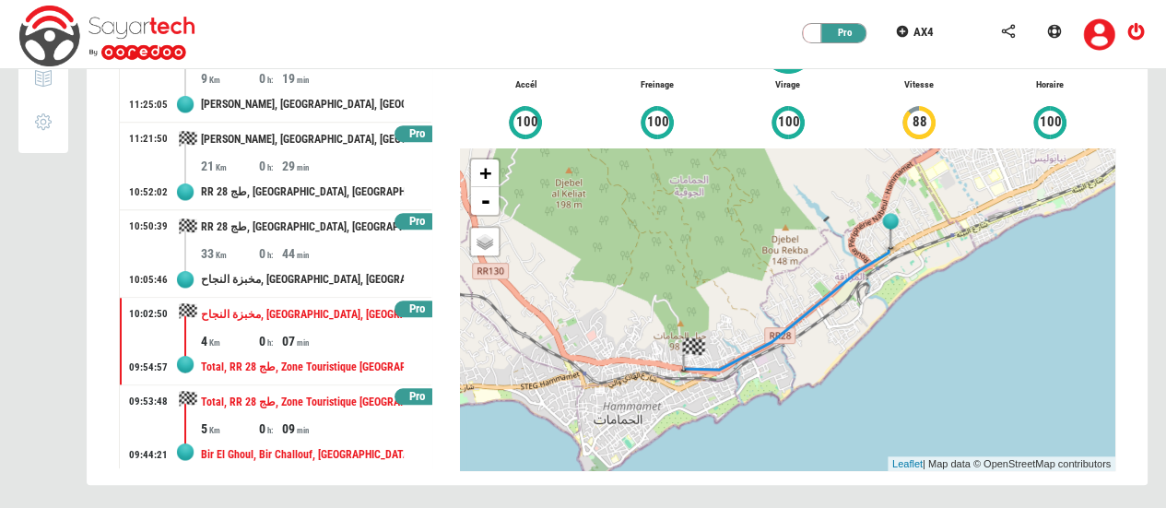
click at [293, 411] on div "Total, RR 28 طج, Zone Touristique Elmrezka, El Mrezga, Hammamet, Nabeul, 8050, …" at bounding box center [302, 402] width 203 height 34
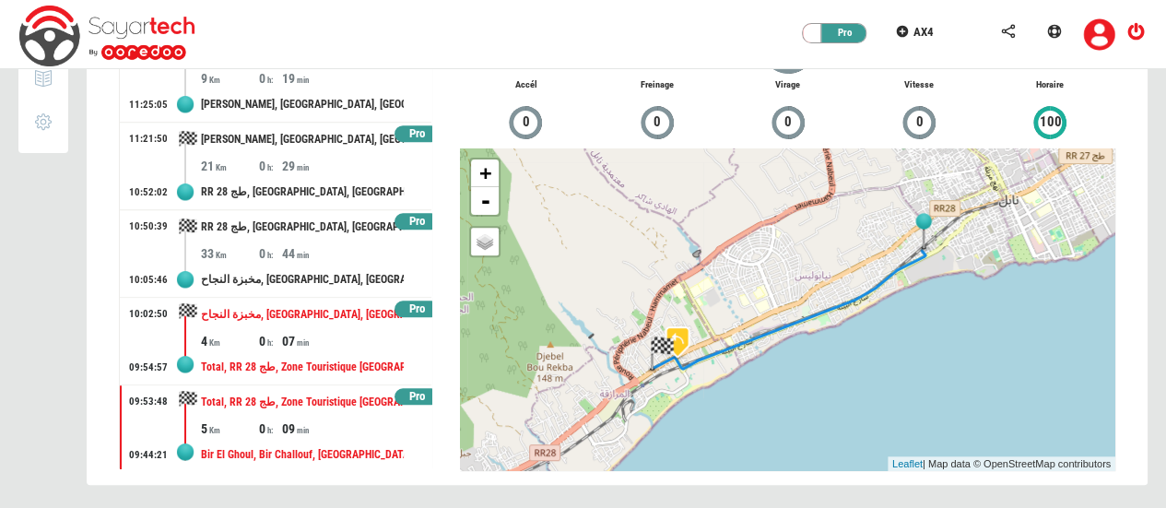
click at [296, 343] on div "07" at bounding box center [311, 341] width 58 height 18
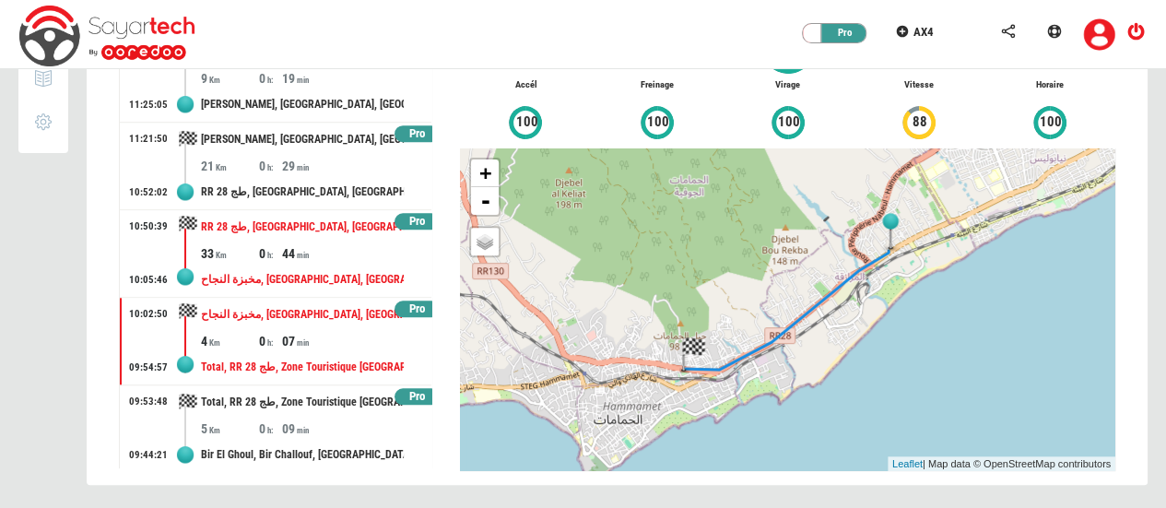
click at [303, 263] on div "مخبزة النجاح, RR 130 طج, Hammamet Nord, Hammamet, Nabeul, 8050, Tunisie" at bounding box center [302, 280] width 203 height 34
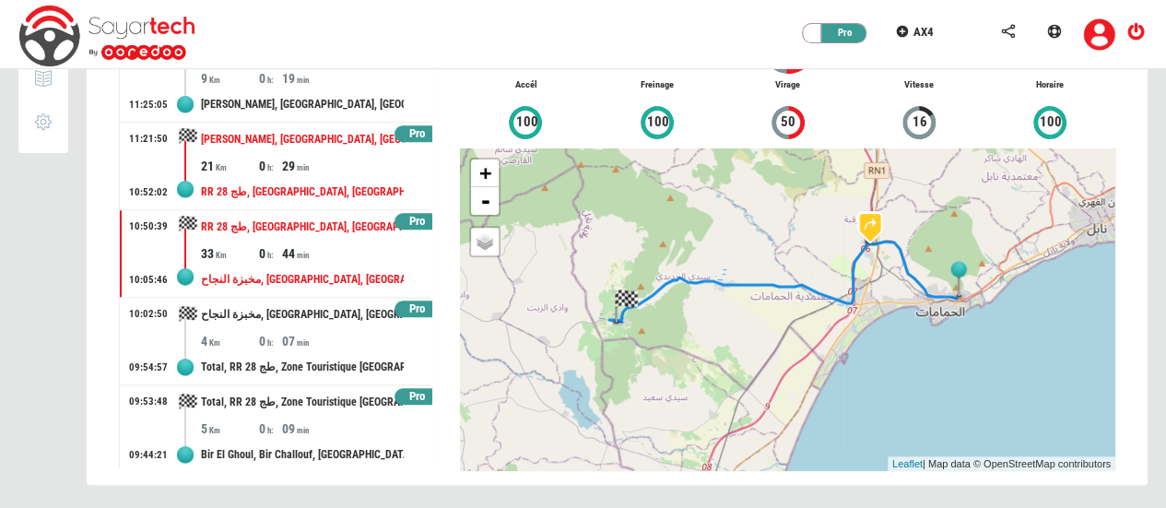
click at [319, 175] on div "RR 28 طج, Sidi Jadidi, Sidi Ejdidi, Hammamet, Nabeul, 1132, Tunisie" at bounding box center [302, 192] width 203 height 34
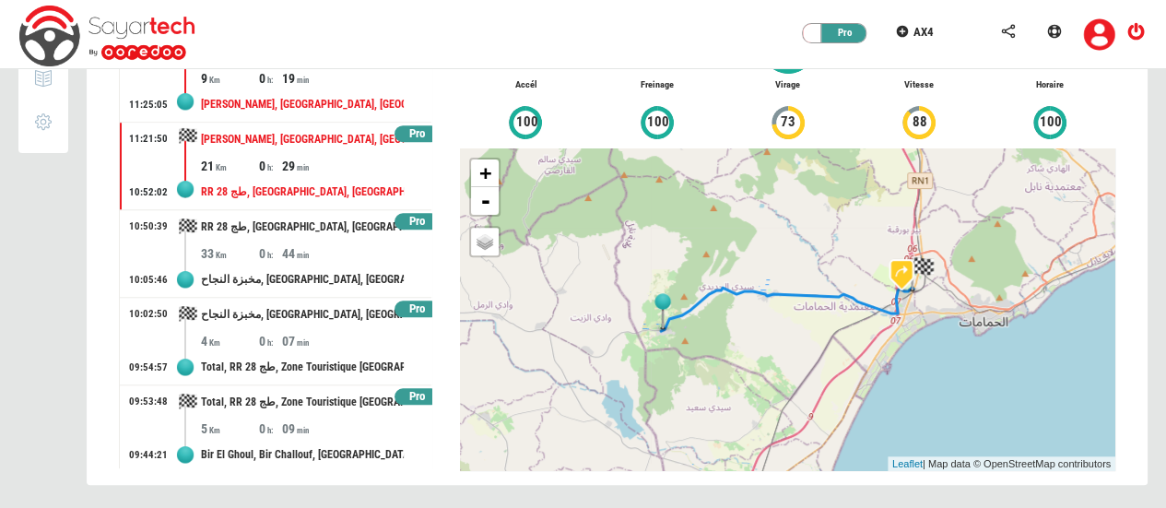
click at [321, 97] on div "Jinene Hammamet, Barraket Essahel, Hammamet, Nabeul, Tunisie" at bounding box center [302, 105] width 203 height 34
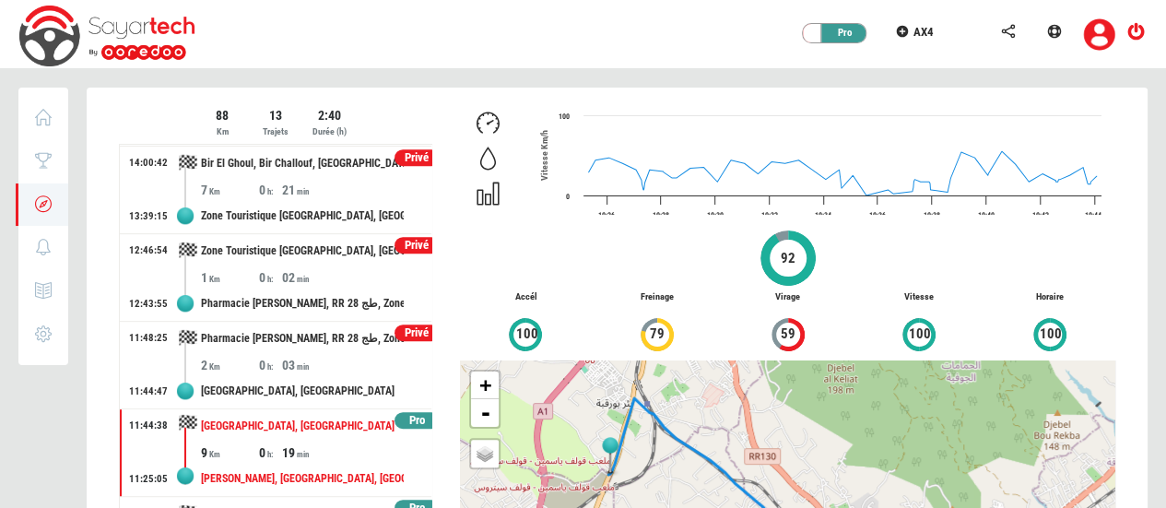
scroll to position [465, 0]
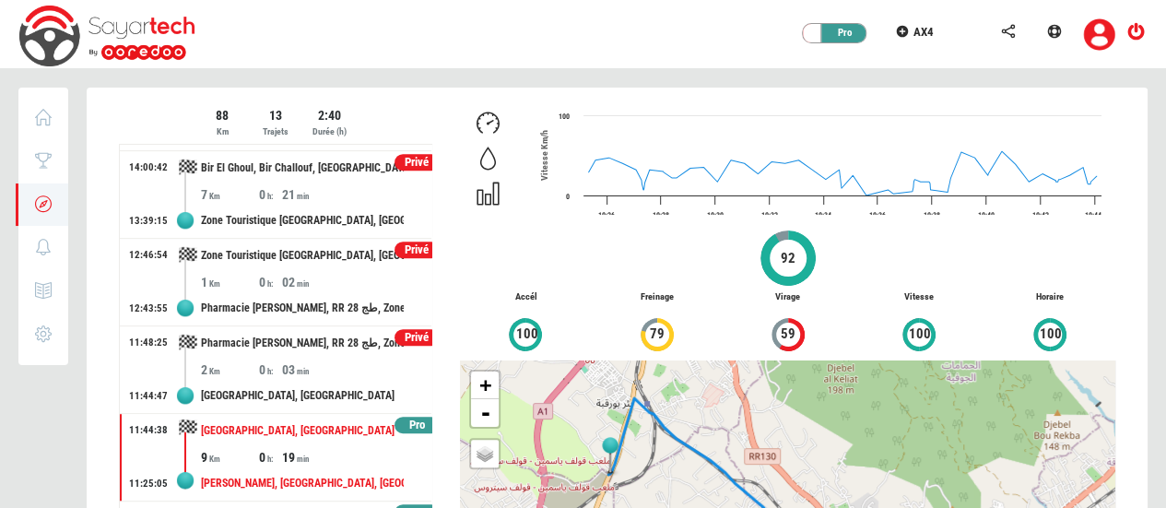
click at [402, 333] on div "Privé" at bounding box center [417, 338] width 45 height 18
click at [396, 248] on div "Privé" at bounding box center [417, 251] width 45 height 18
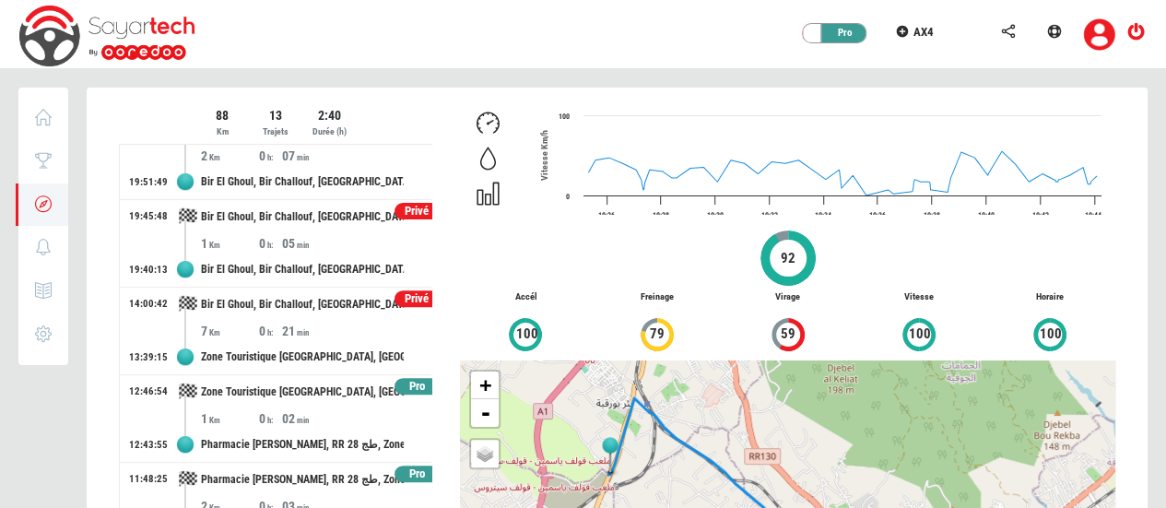
scroll to position [306, 0]
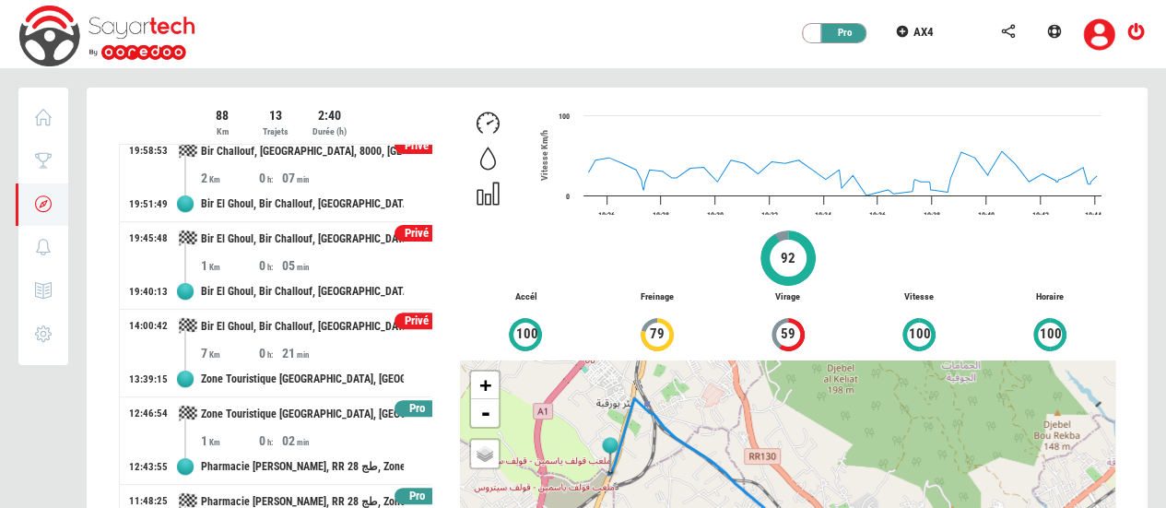
click at [400, 314] on div "Privé" at bounding box center [417, 322] width 45 height 18
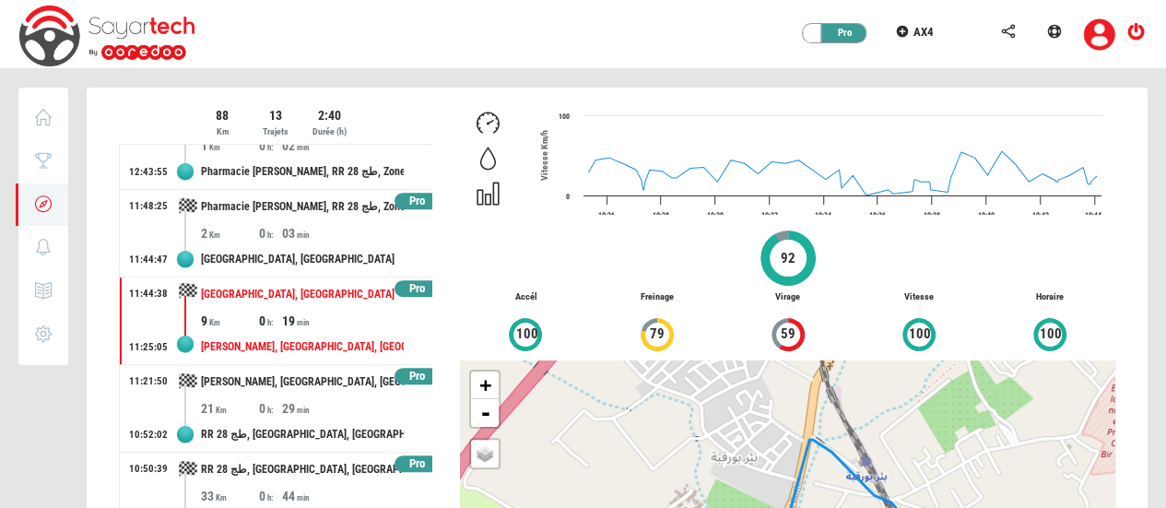
scroll to position [632, 0]
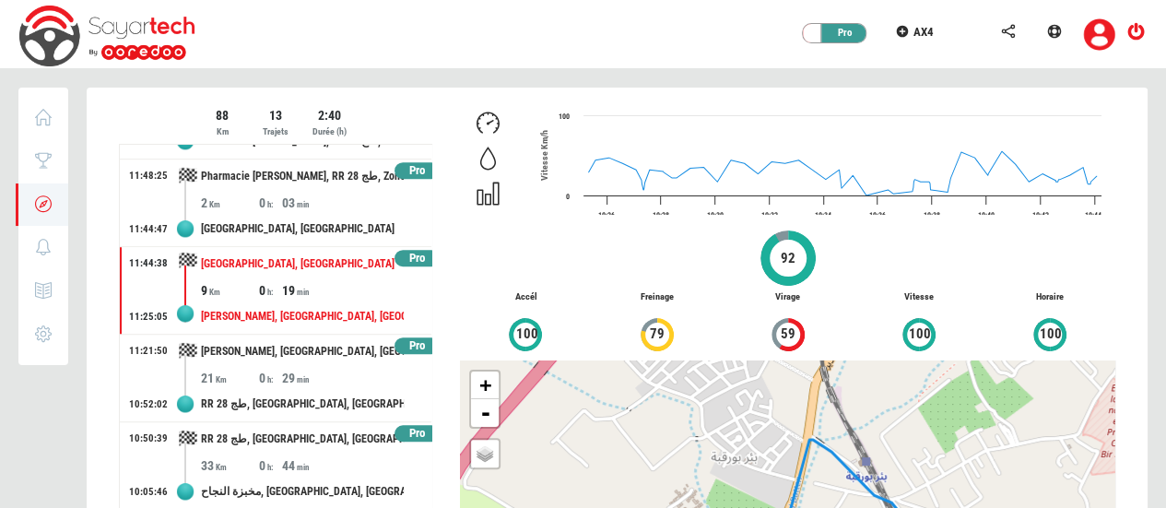
click at [275, 281] on div "0" at bounding box center [270, 290] width 23 height 18
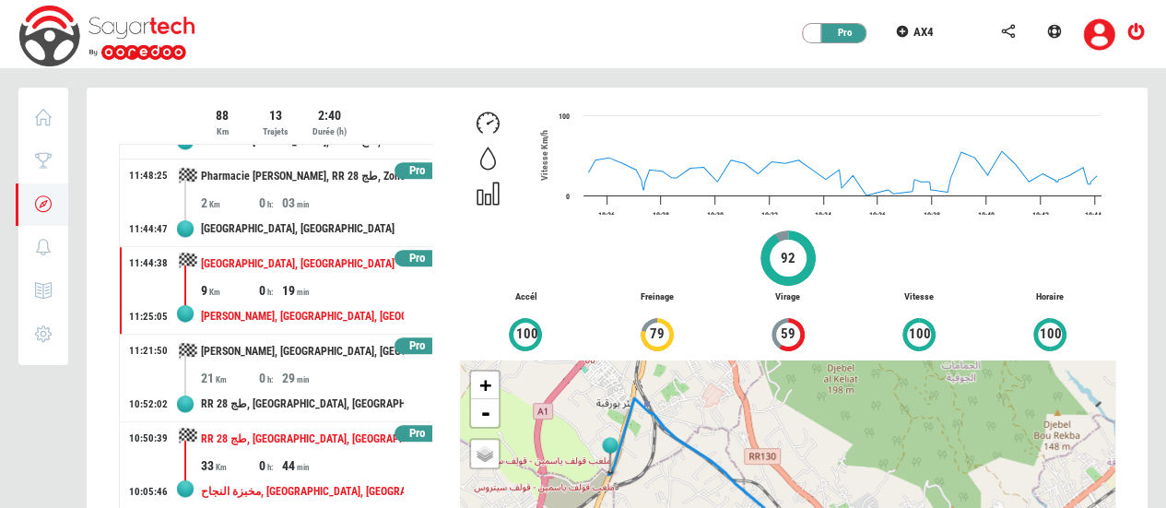
click at [349, 468] on div "33 0 44" at bounding box center [316, 465] width 231 height 18
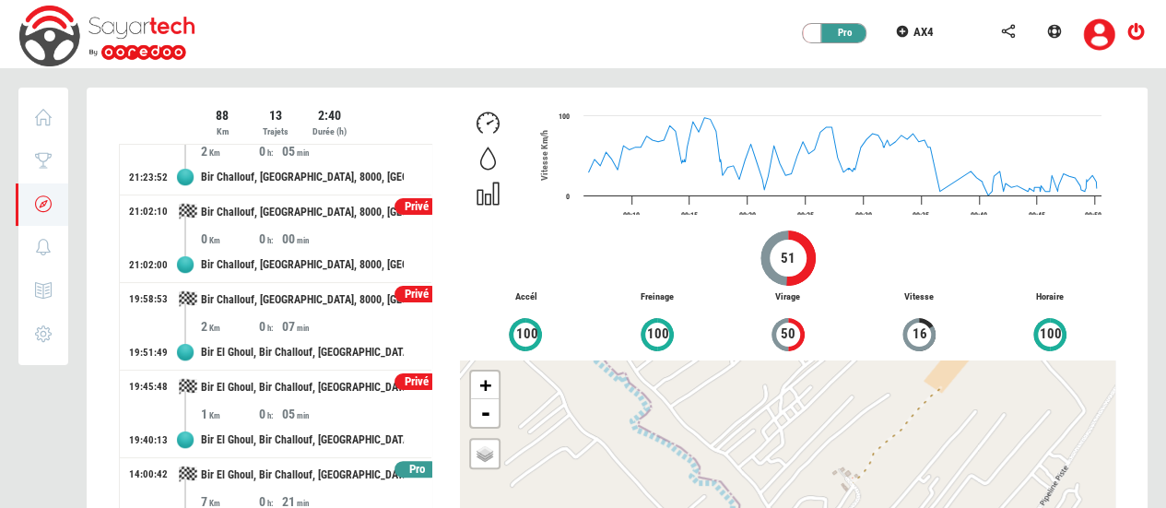
scroll to position [0, 0]
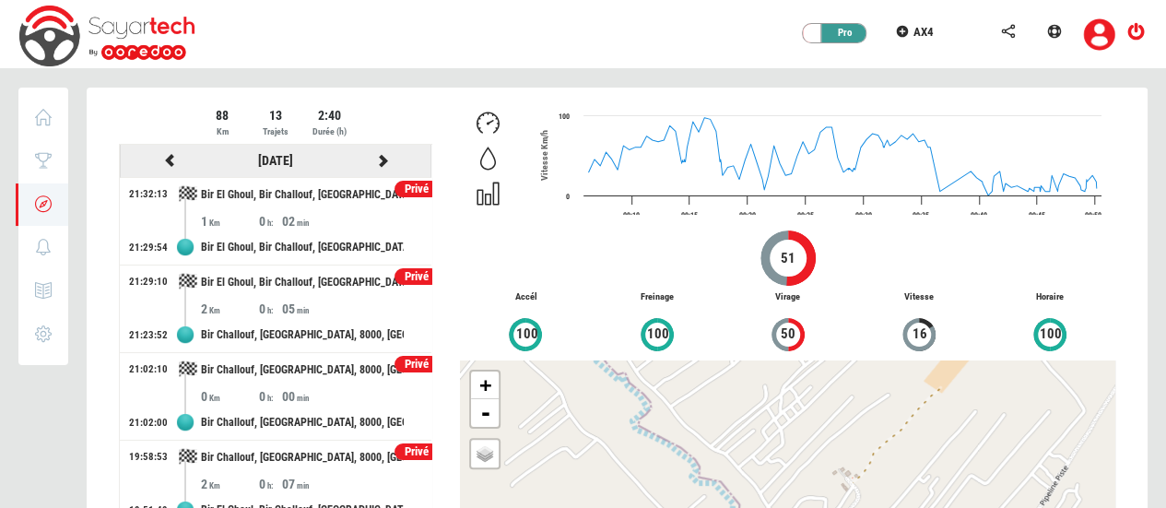
click at [374, 161] on icon at bounding box center [382, 160] width 17 height 13
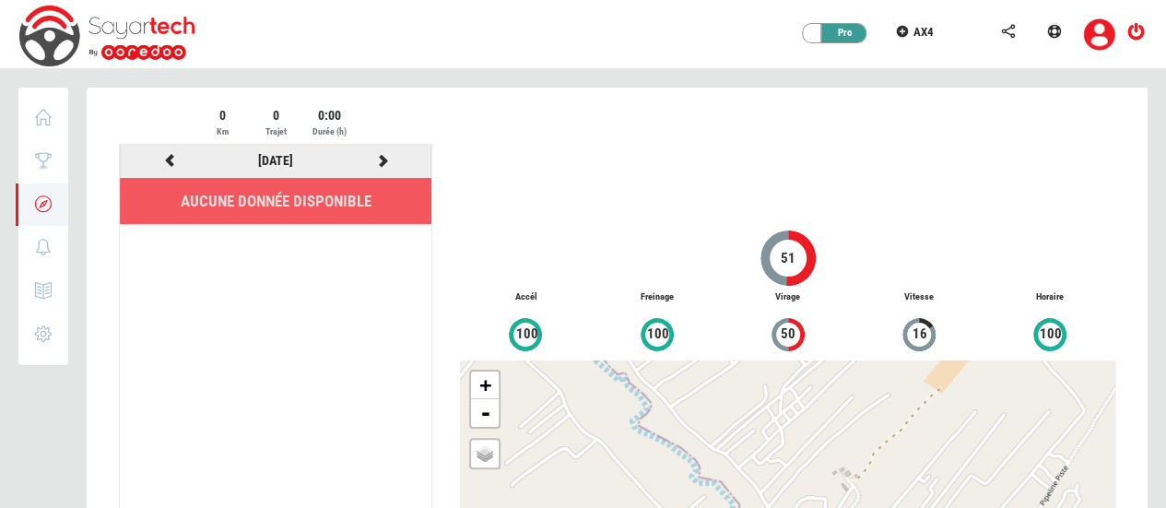
click at [387, 160] on icon at bounding box center [382, 160] width 17 height 13
